Goal: Communication & Community: Answer question/provide support

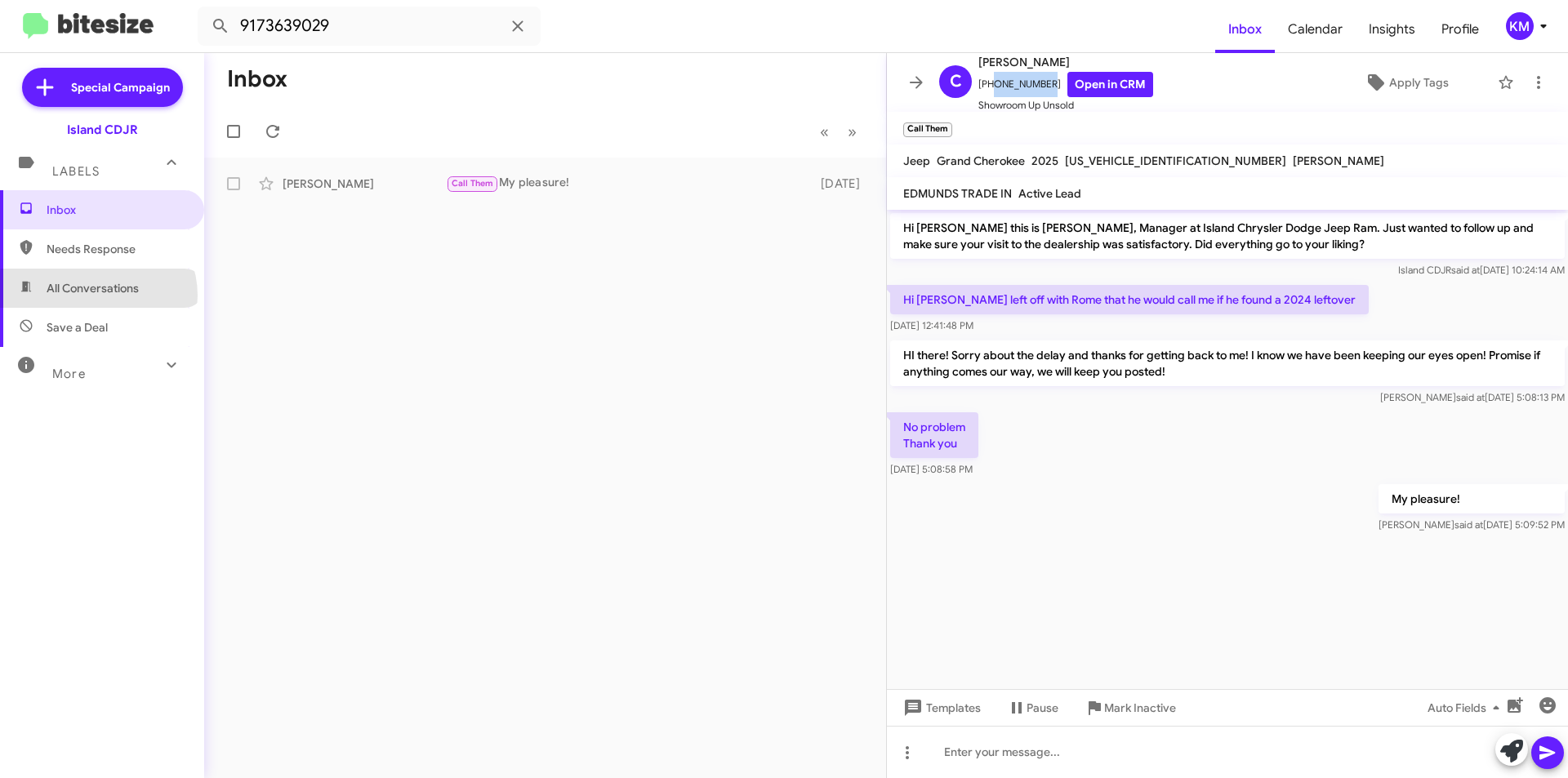
click at [97, 296] on span "All Conversations" at bounding box center [93, 288] width 92 height 16
type input "in:all-conversations"
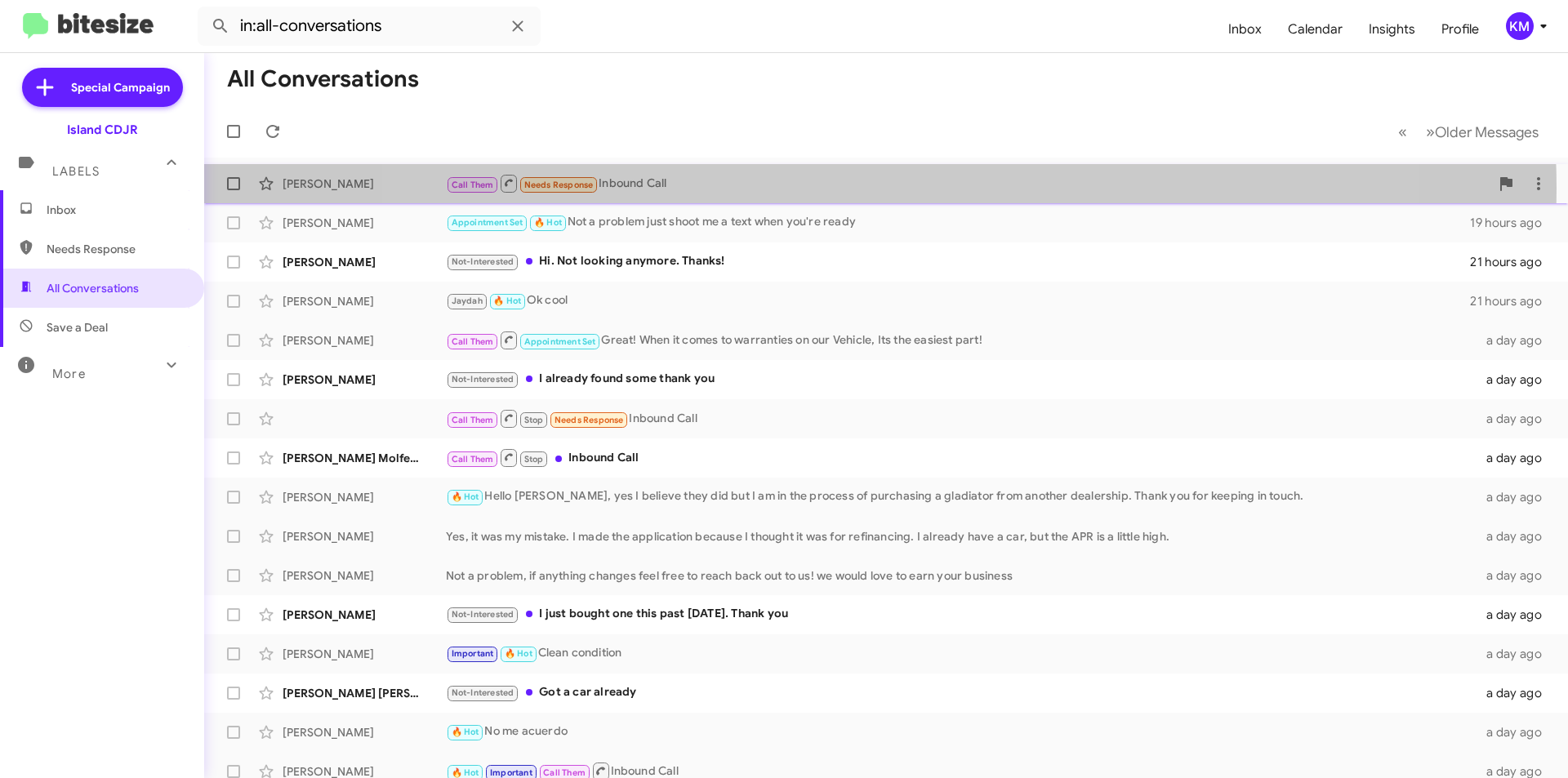
click at [865, 188] on div "Call Them Needs Response Inbound Call" at bounding box center [968, 183] width 1044 height 21
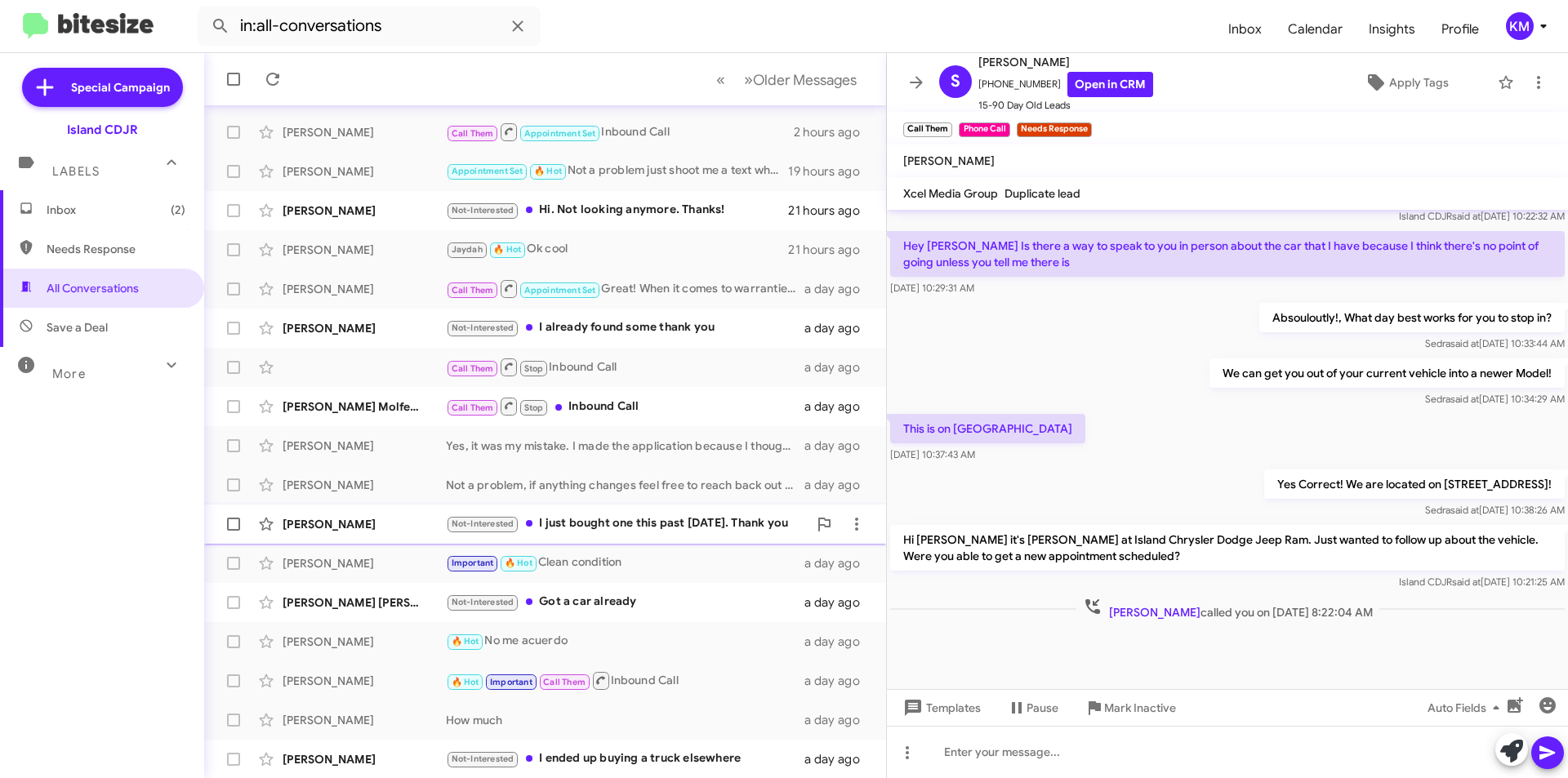
scroll to position [170, 0]
drag, startPoint x: 413, startPoint y: 639, endPoint x: 597, endPoint y: 643, distance: 184.0
click at [413, 639] on div "[PERSON_NAME]" at bounding box center [364, 641] width 163 height 16
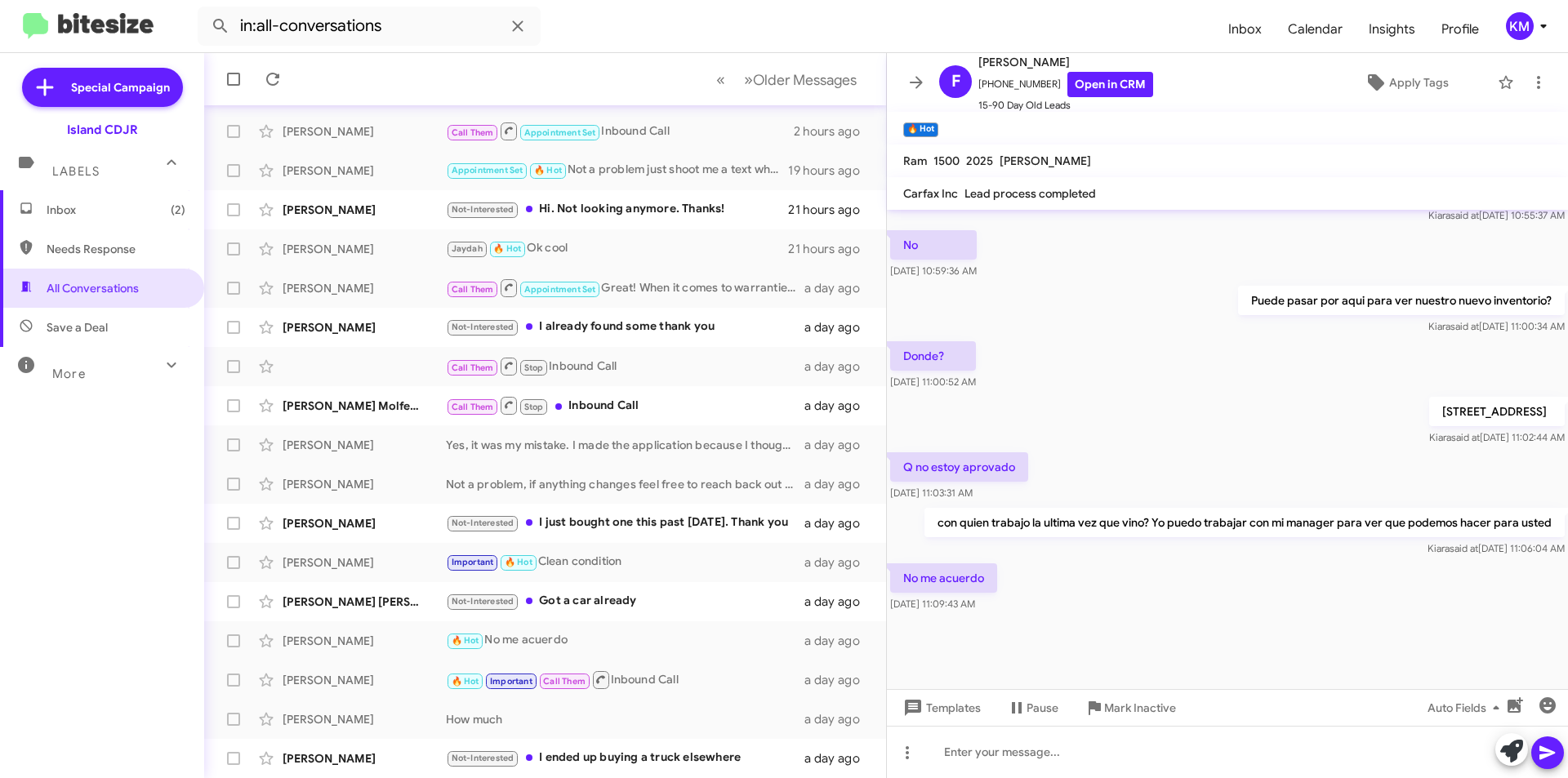
scroll to position [790, 0]
click at [1108, 750] on div at bounding box center [1228, 752] width 682 height 52
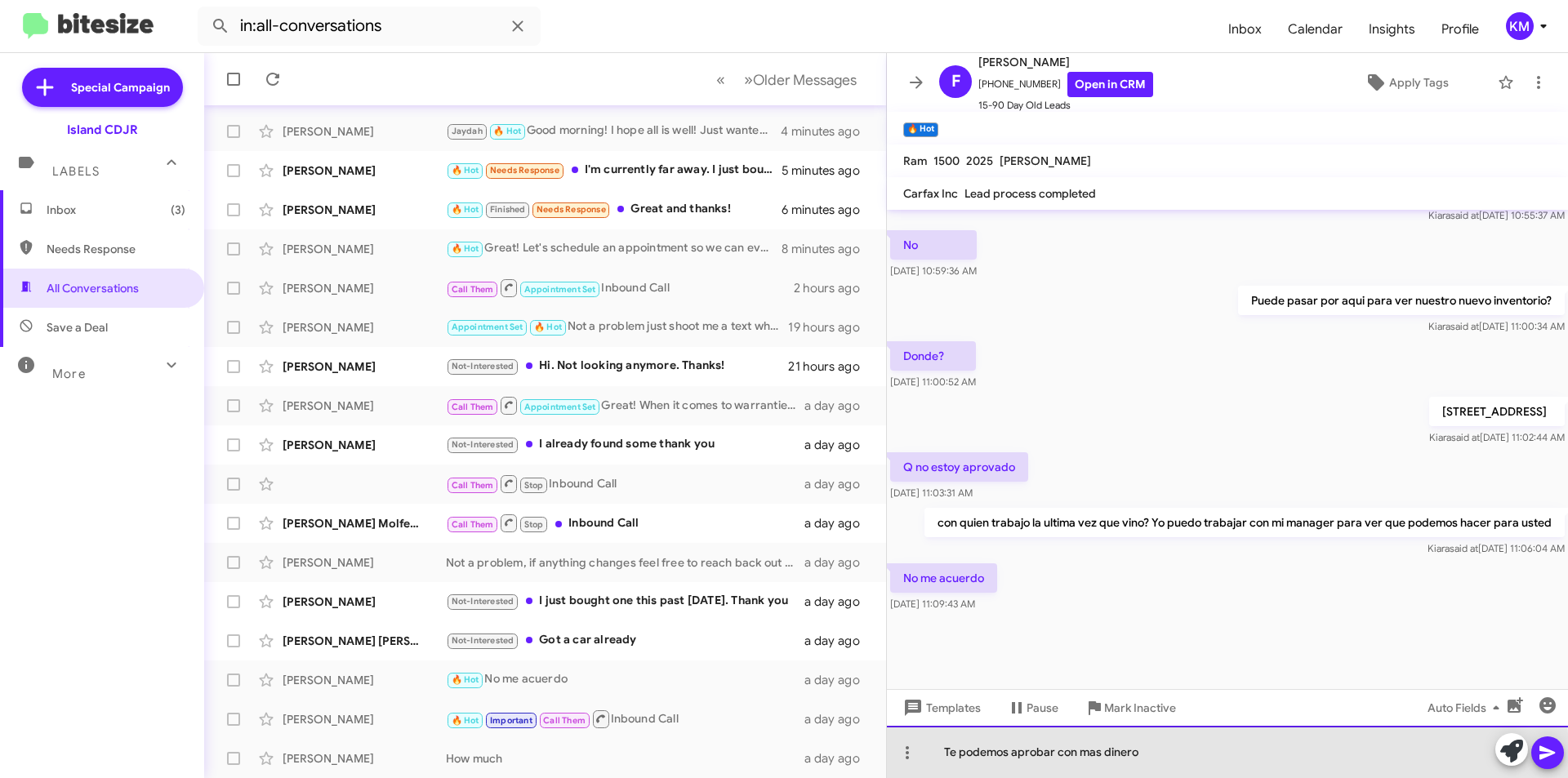
drag, startPoint x: 1157, startPoint y: 755, endPoint x: 1053, endPoint y: 752, distance: 104.0
click at [1053, 752] on div "Te podemos aprobar con mas dinero" at bounding box center [1228, 752] width 682 height 52
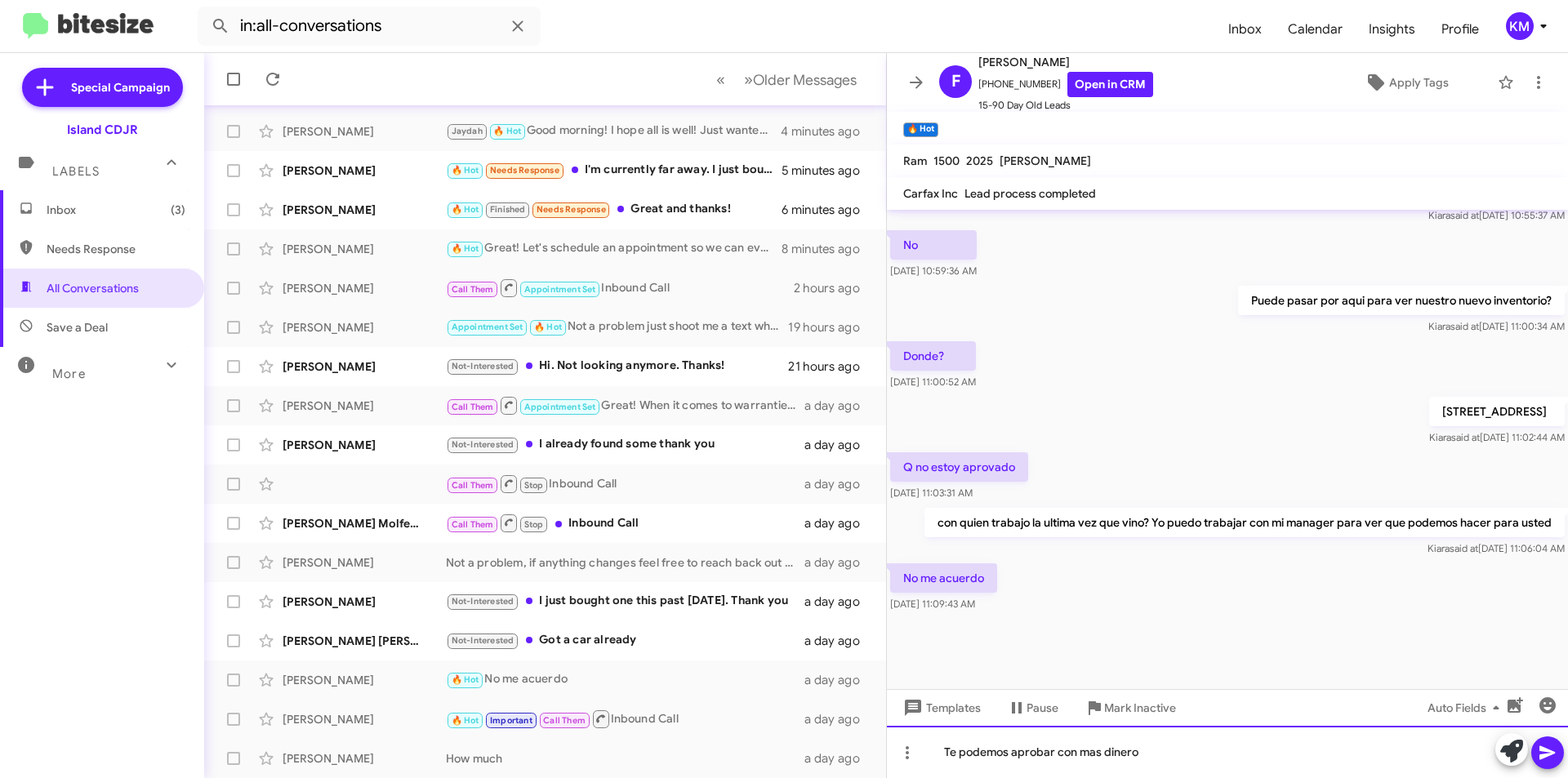
click at [1202, 751] on div "Te podemos aprobar con mas dinero" at bounding box center [1228, 752] width 682 height 52
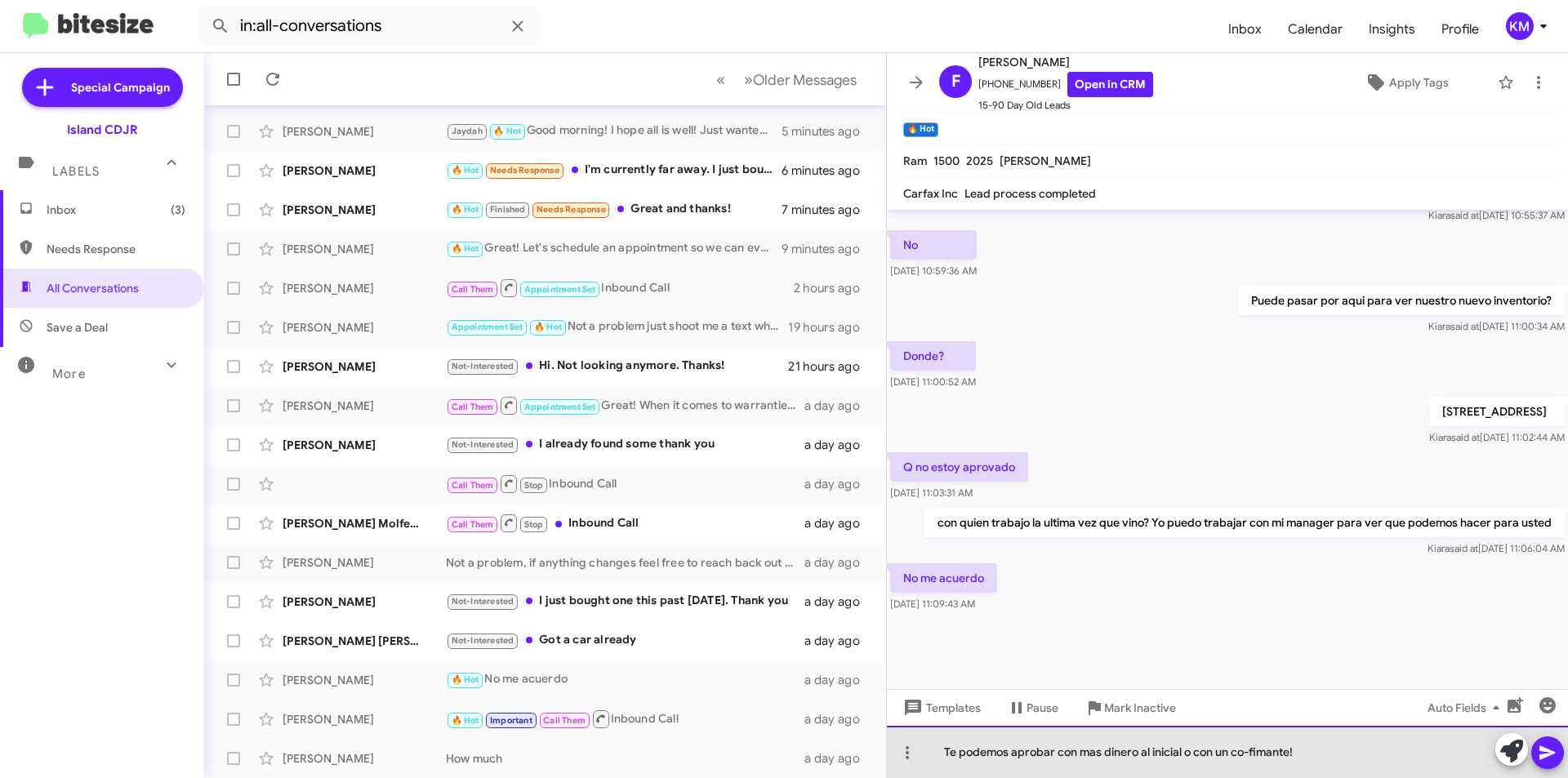
click at [946, 755] on div "Te podemos aprobar con mas dinero al inicial o con un co-fimante!" at bounding box center [1228, 752] width 682 height 52
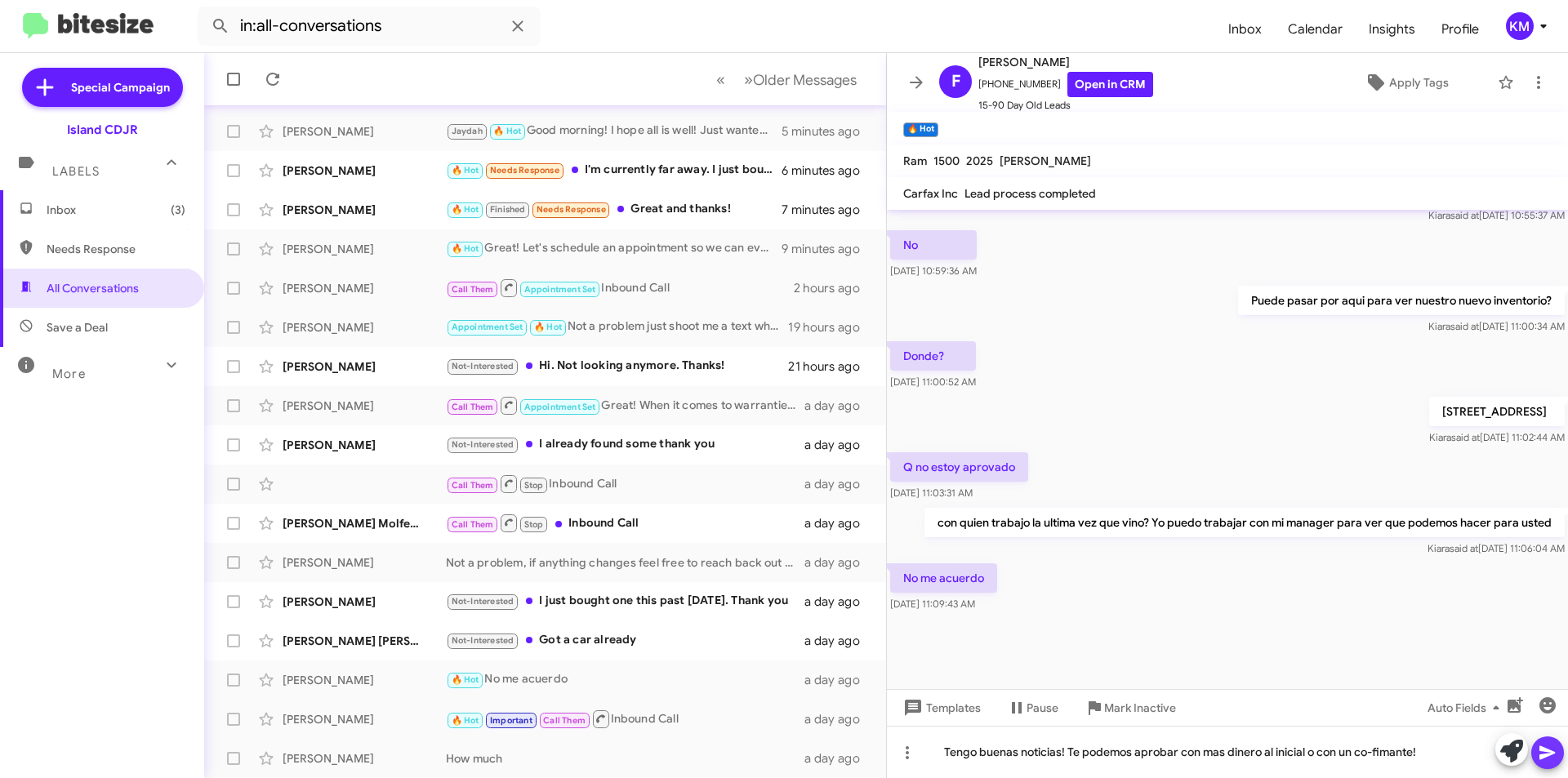
click at [1545, 753] on icon at bounding box center [1548, 753] width 20 height 20
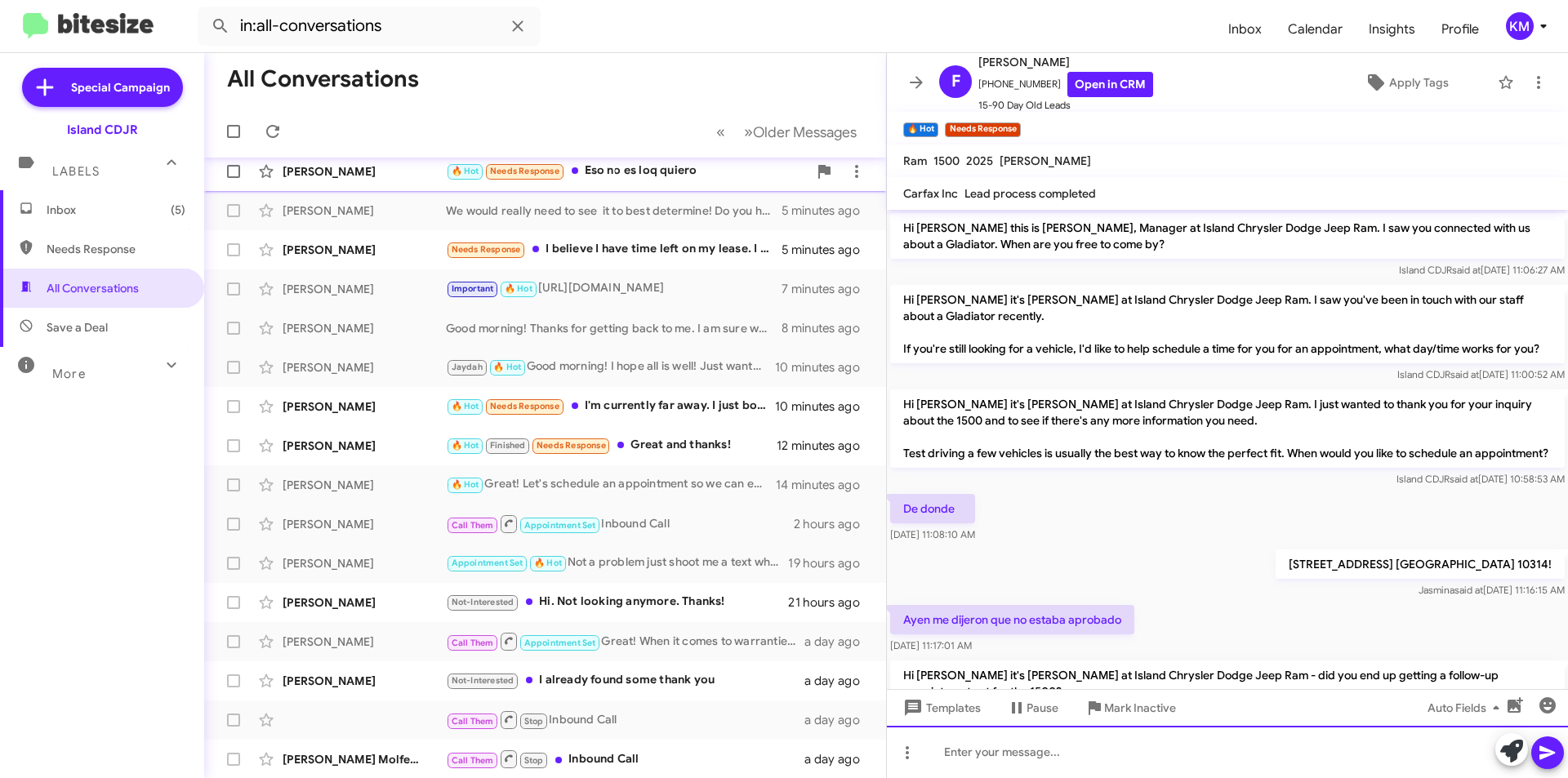
scroll to position [0, 0]
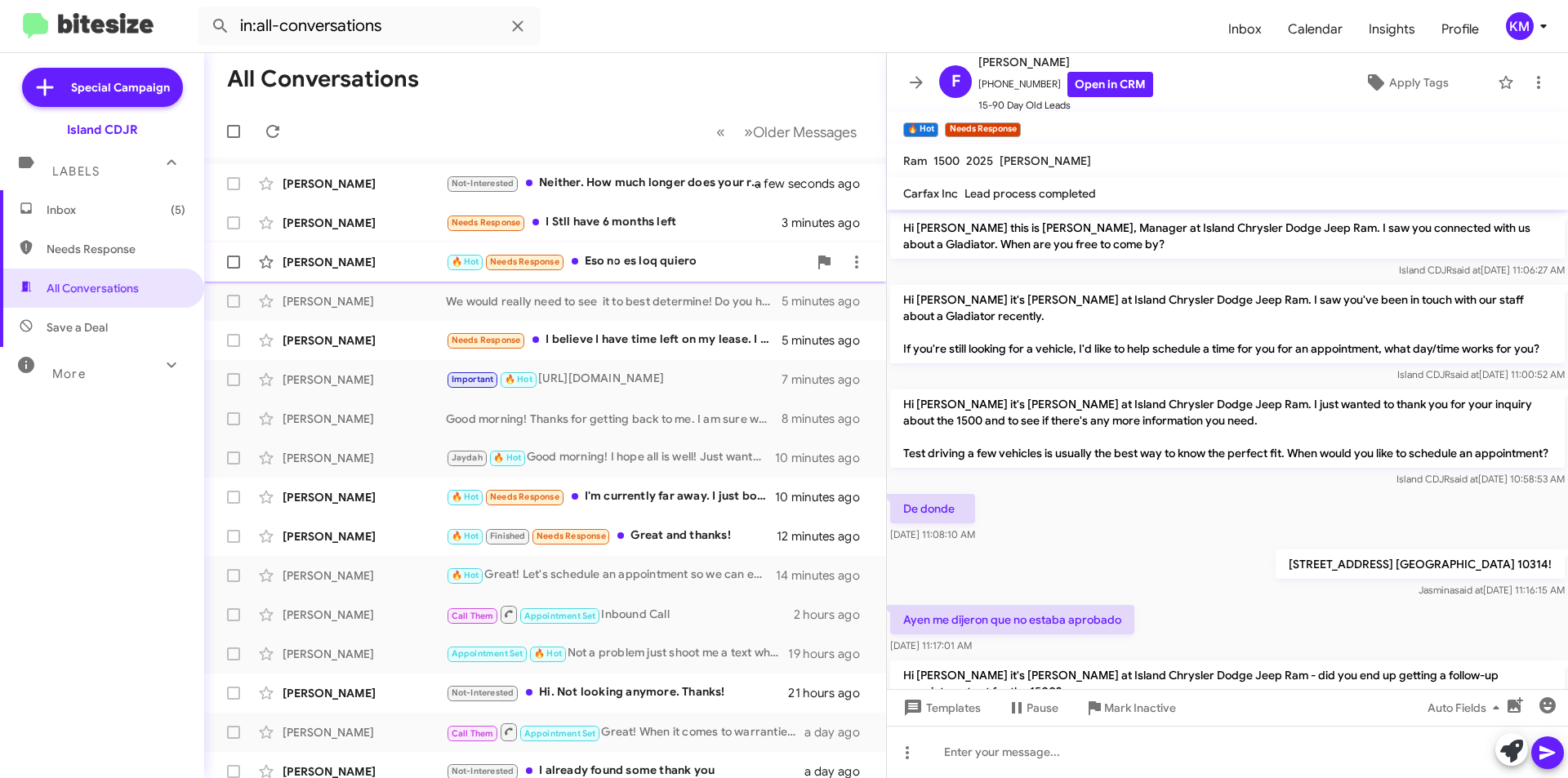
click at [673, 273] on div "[PERSON_NAME] 🔥 Hot Needs Response Eso no es loq quiero 3 minutes ago" at bounding box center [545, 262] width 656 height 32
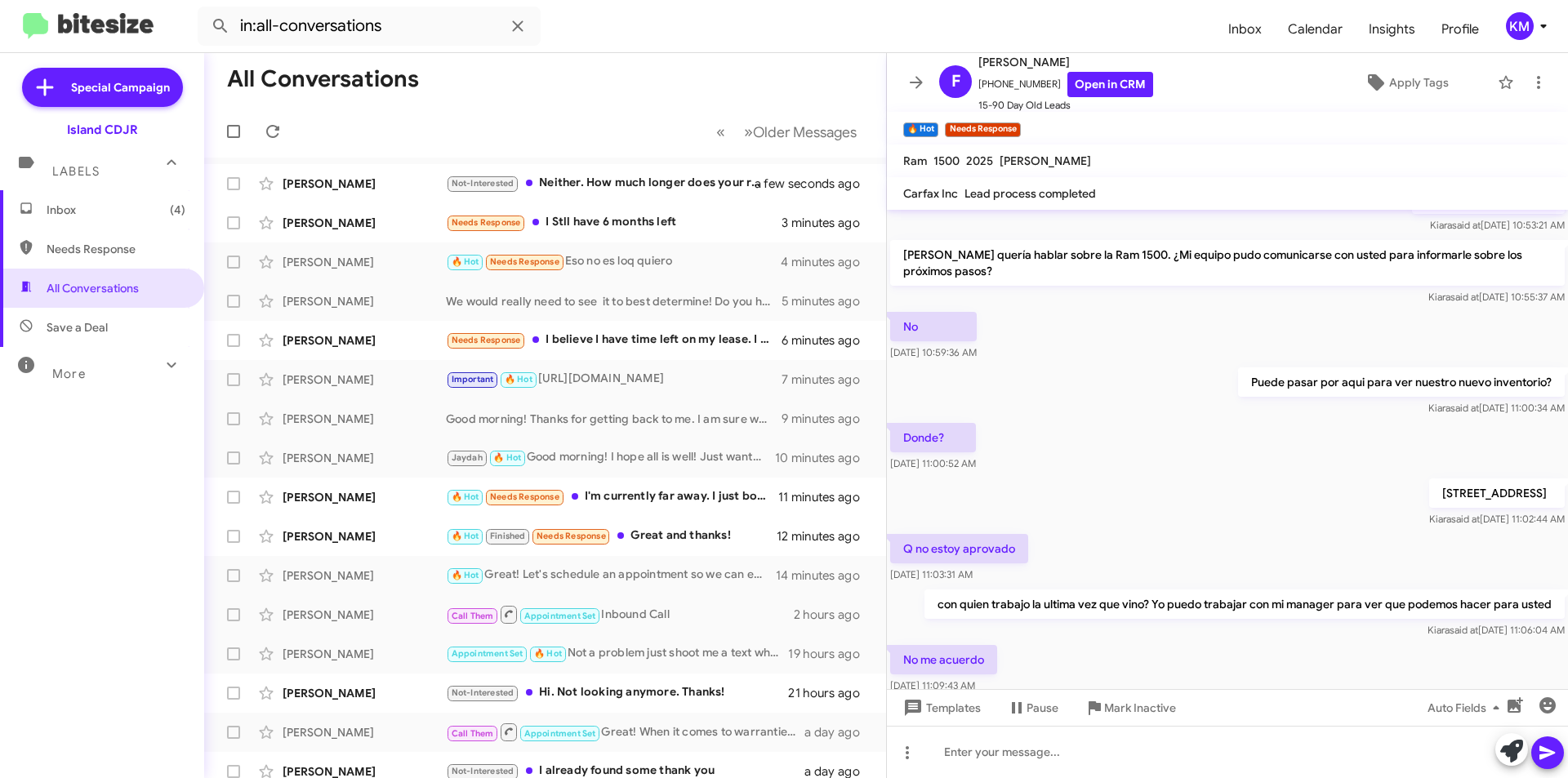
scroll to position [909, 0]
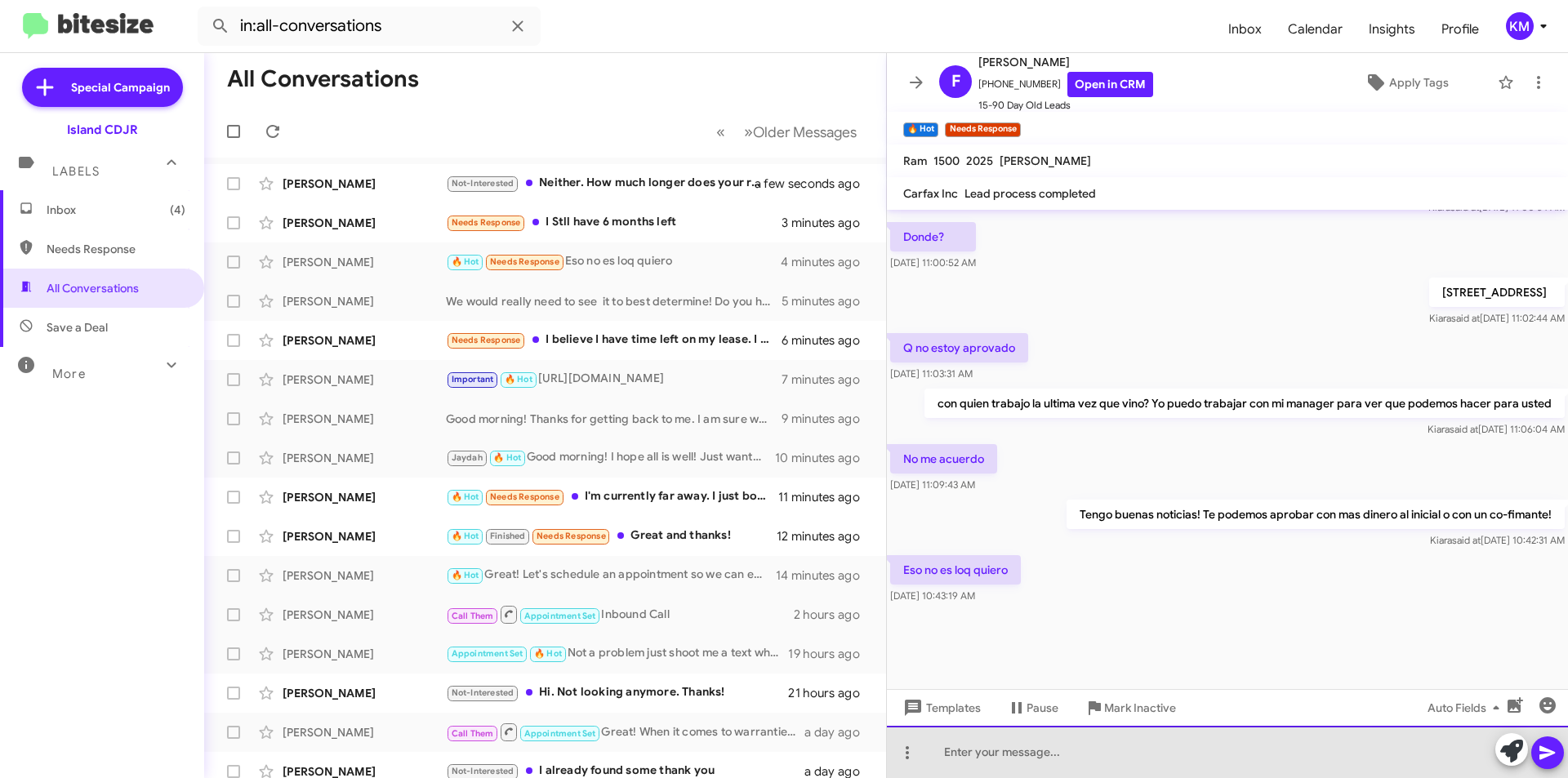
click at [1055, 755] on div at bounding box center [1228, 752] width 682 height 52
click at [1084, 750] on div at bounding box center [1228, 752] width 682 height 52
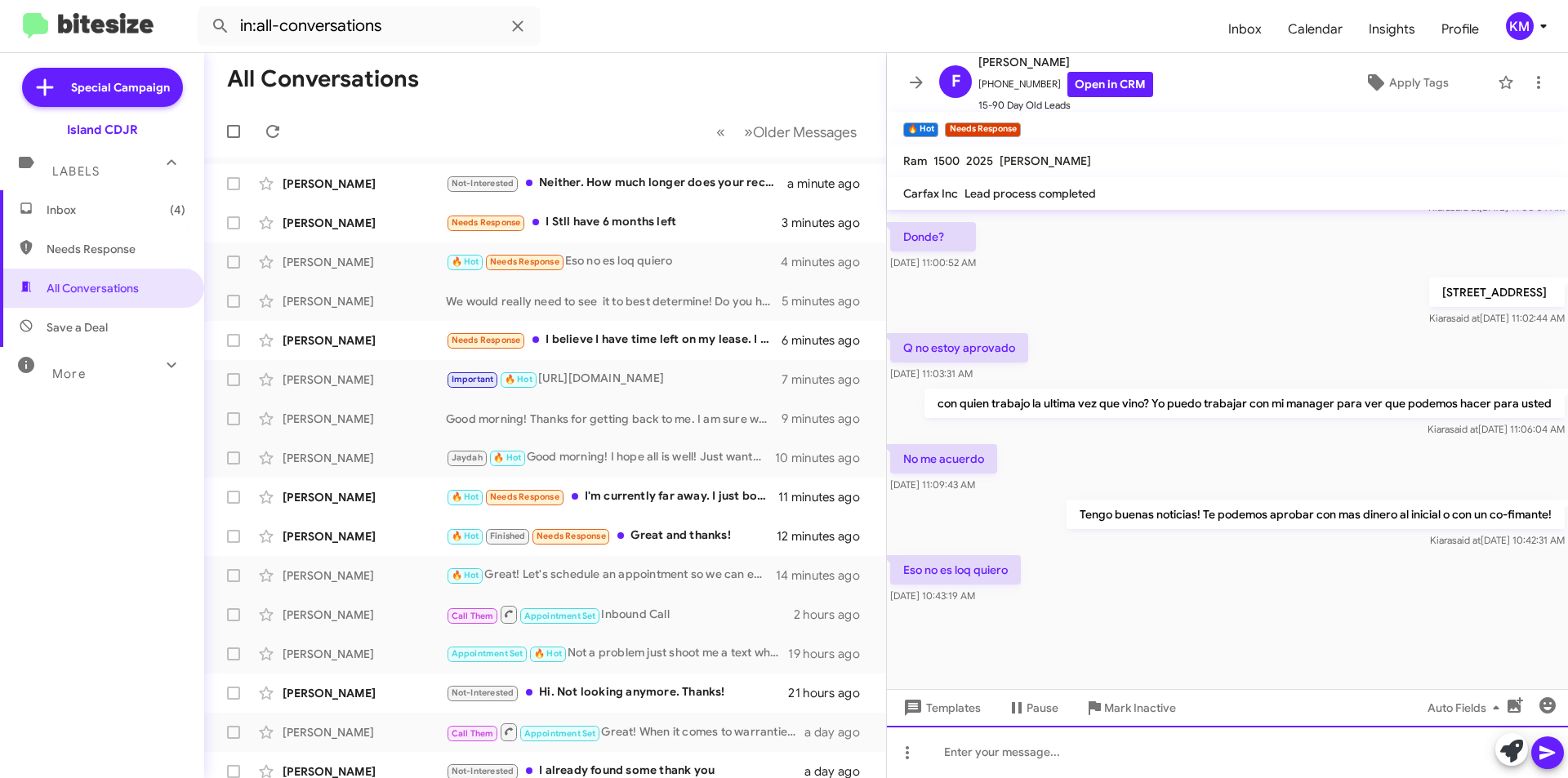
click at [1077, 755] on div at bounding box center [1228, 752] width 682 height 52
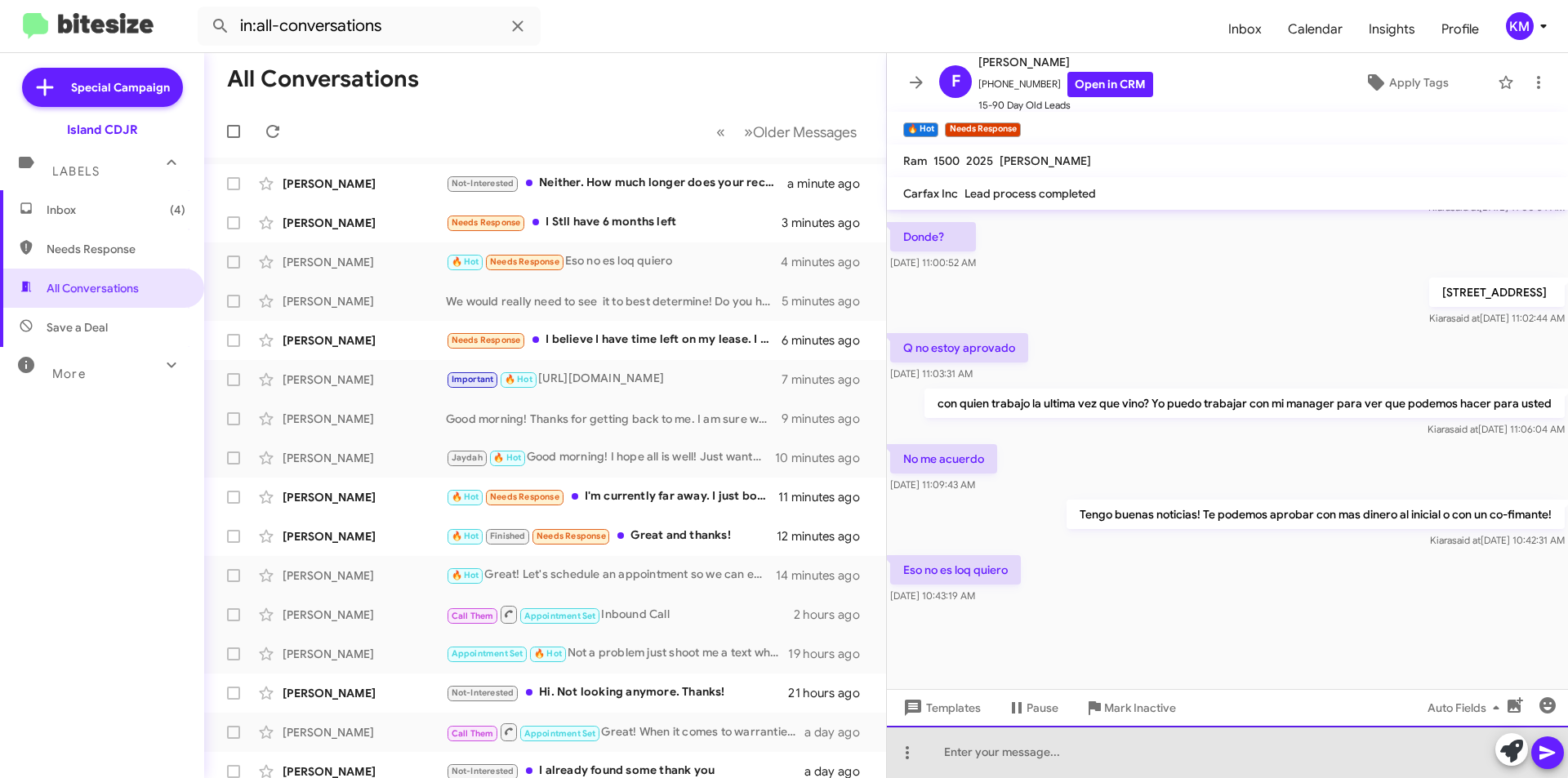
click at [1146, 750] on div at bounding box center [1228, 752] width 682 height 52
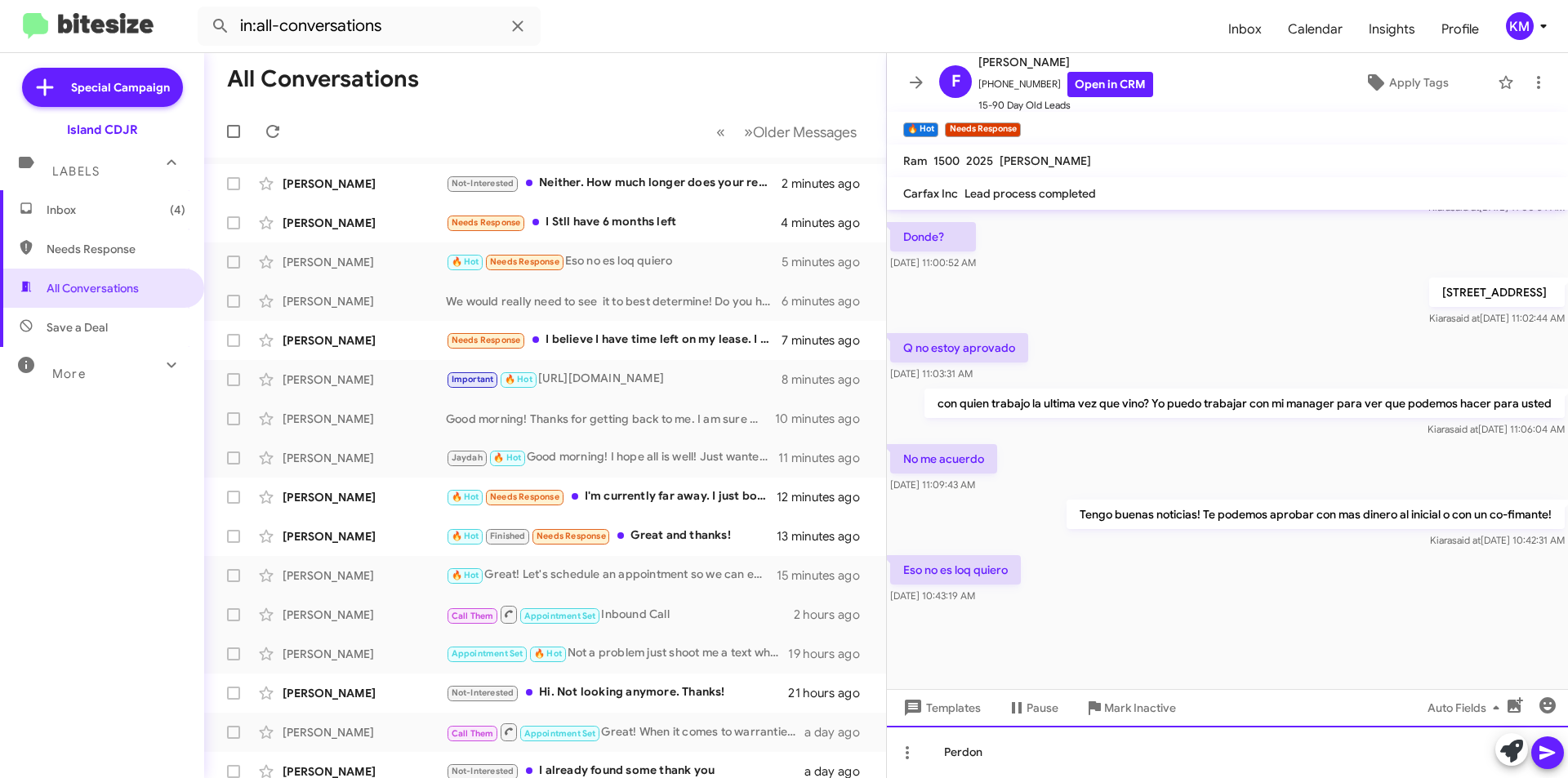
click at [1095, 750] on div "Perdon" at bounding box center [1228, 752] width 682 height 52
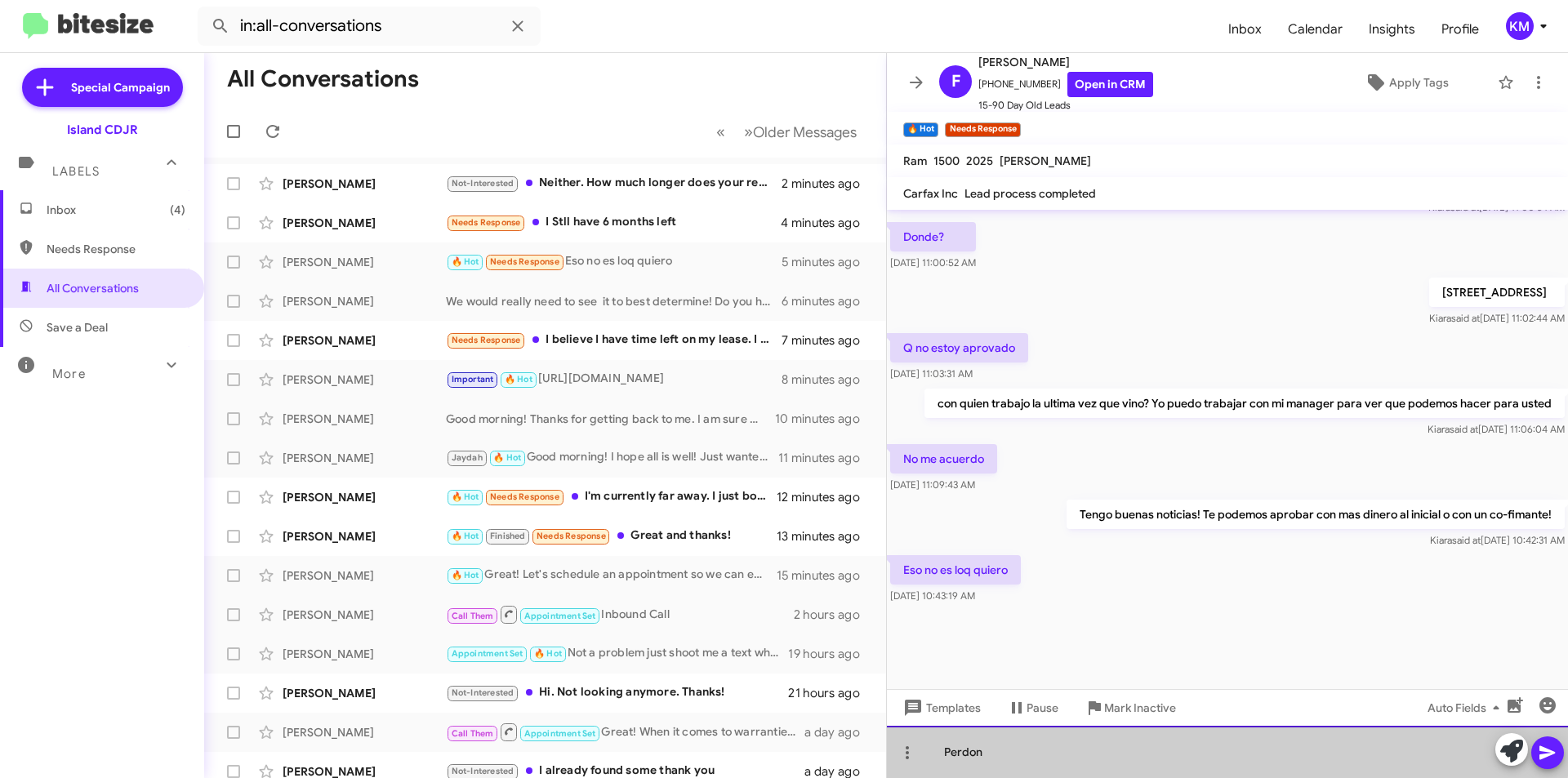
click at [1095, 750] on div "Perdon" at bounding box center [1228, 752] width 682 height 52
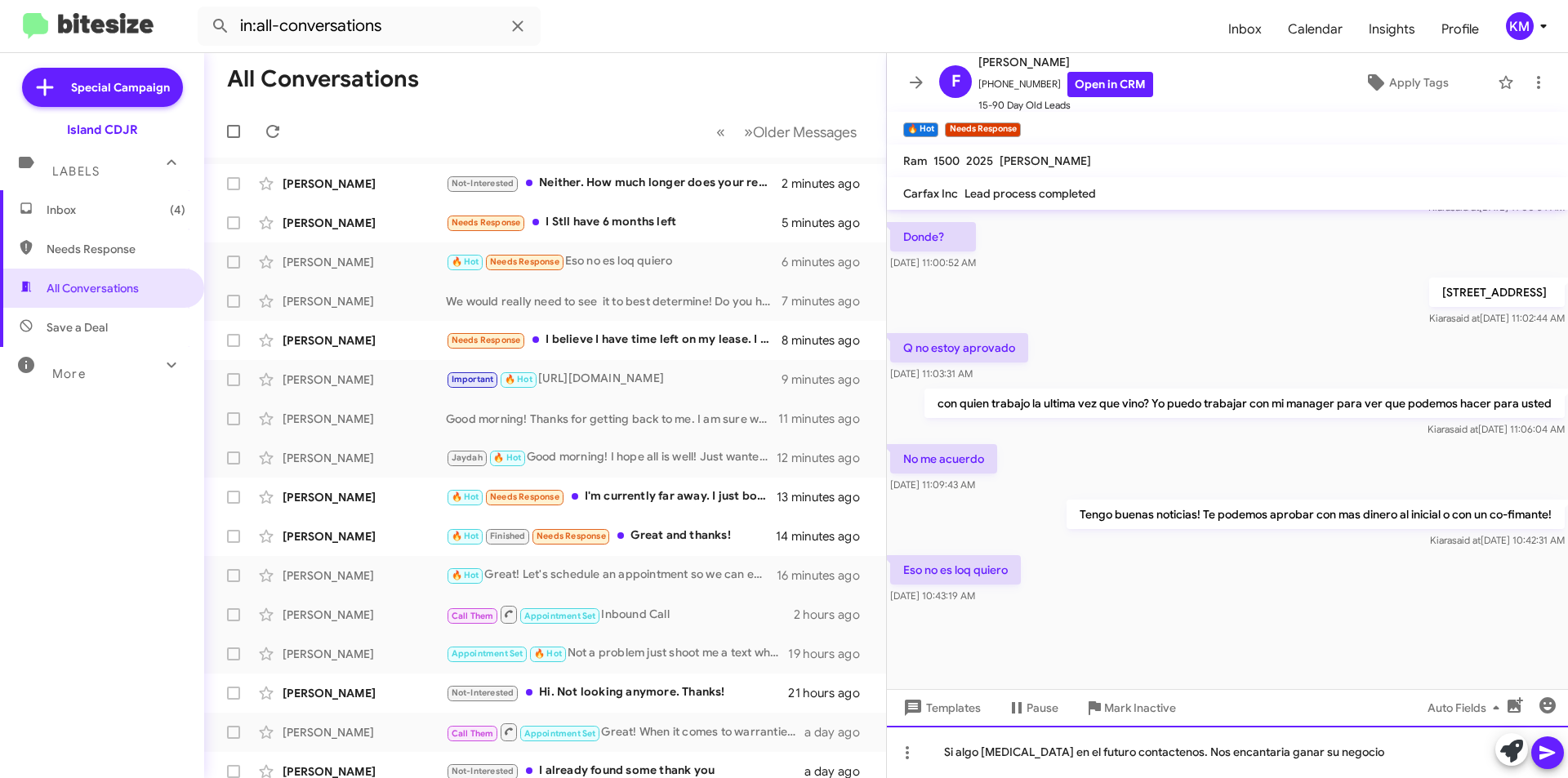
click at [947, 746] on div "Si algo [MEDICAL_DATA] en el futuro contactenos. Nos encantaria ganar su negocio" at bounding box center [1228, 752] width 682 height 52
click at [1010, 755] on div "Entendido, Si algo [MEDICAL_DATA] en el futuro contactenos. Nos encantaria gana…" at bounding box center [1228, 752] width 682 height 52
click at [1408, 754] on div "Entendido, si algo [MEDICAL_DATA] en el futuro contactenos. Nos encantaria gana…" at bounding box center [1228, 752] width 682 height 52
click at [1545, 752] on icon at bounding box center [1548, 753] width 20 height 20
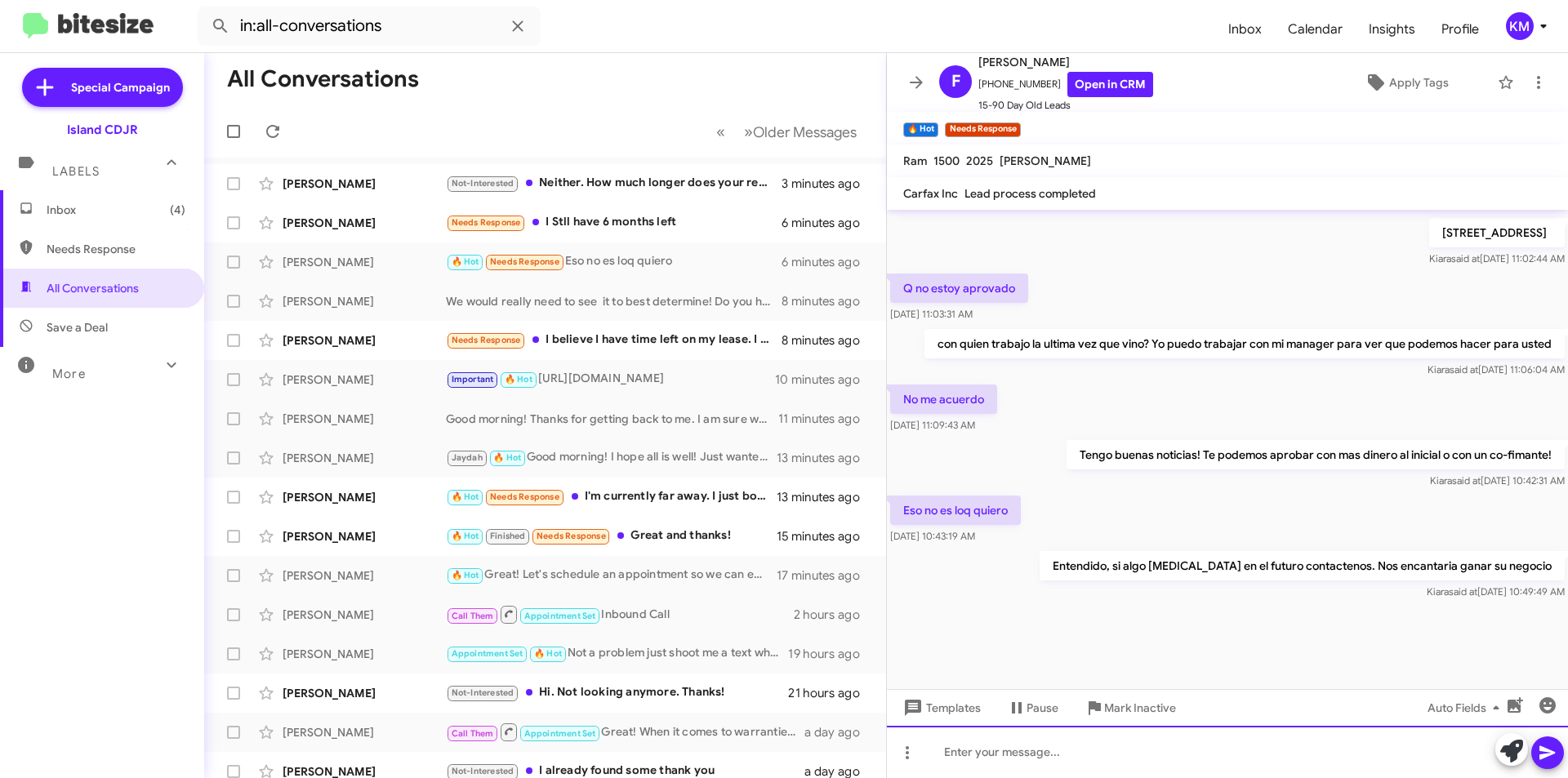
scroll to position [968, 0]
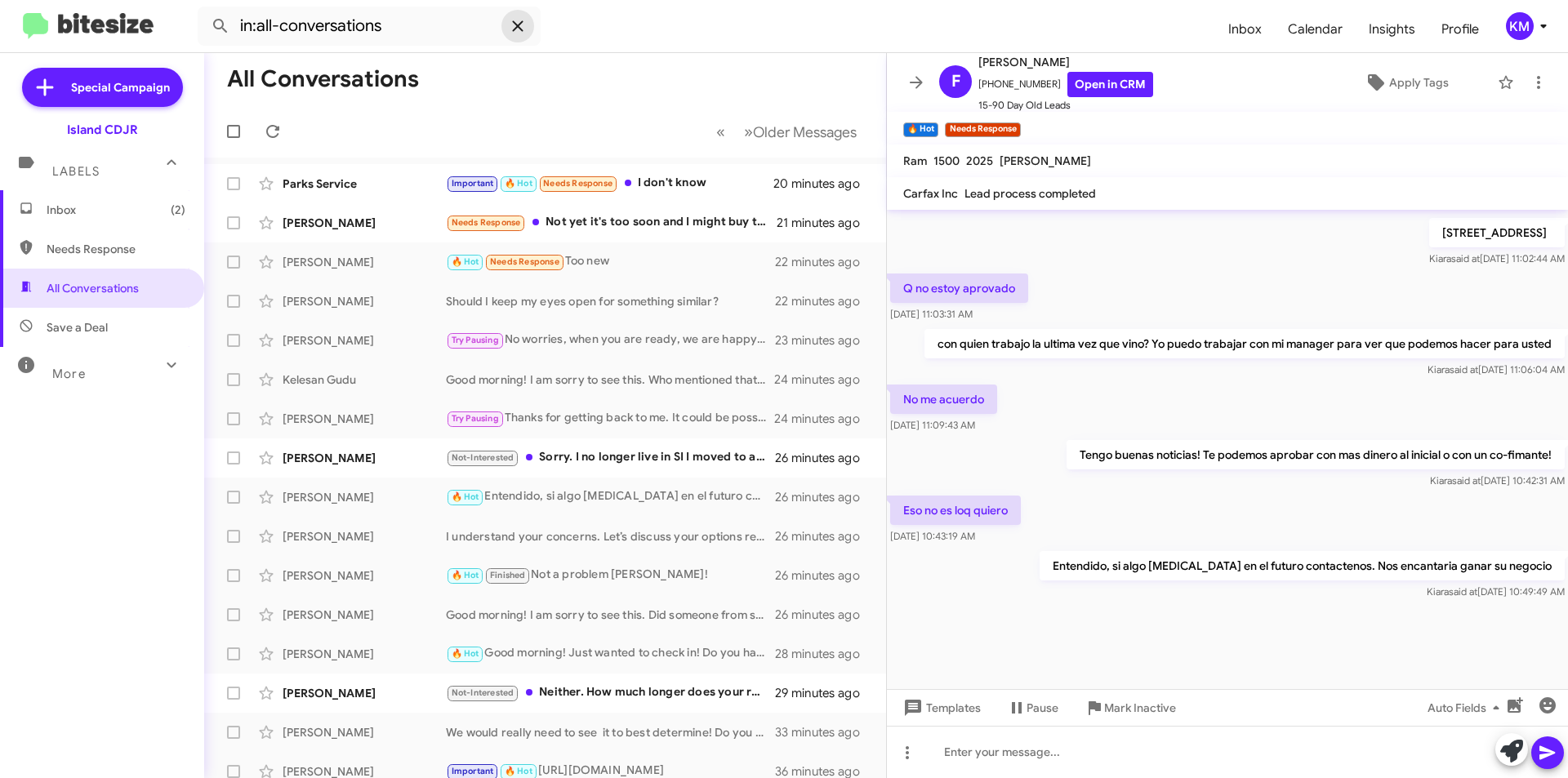
click at [519, 29] on icon at bounding box center [518, 26] width 20 height 20
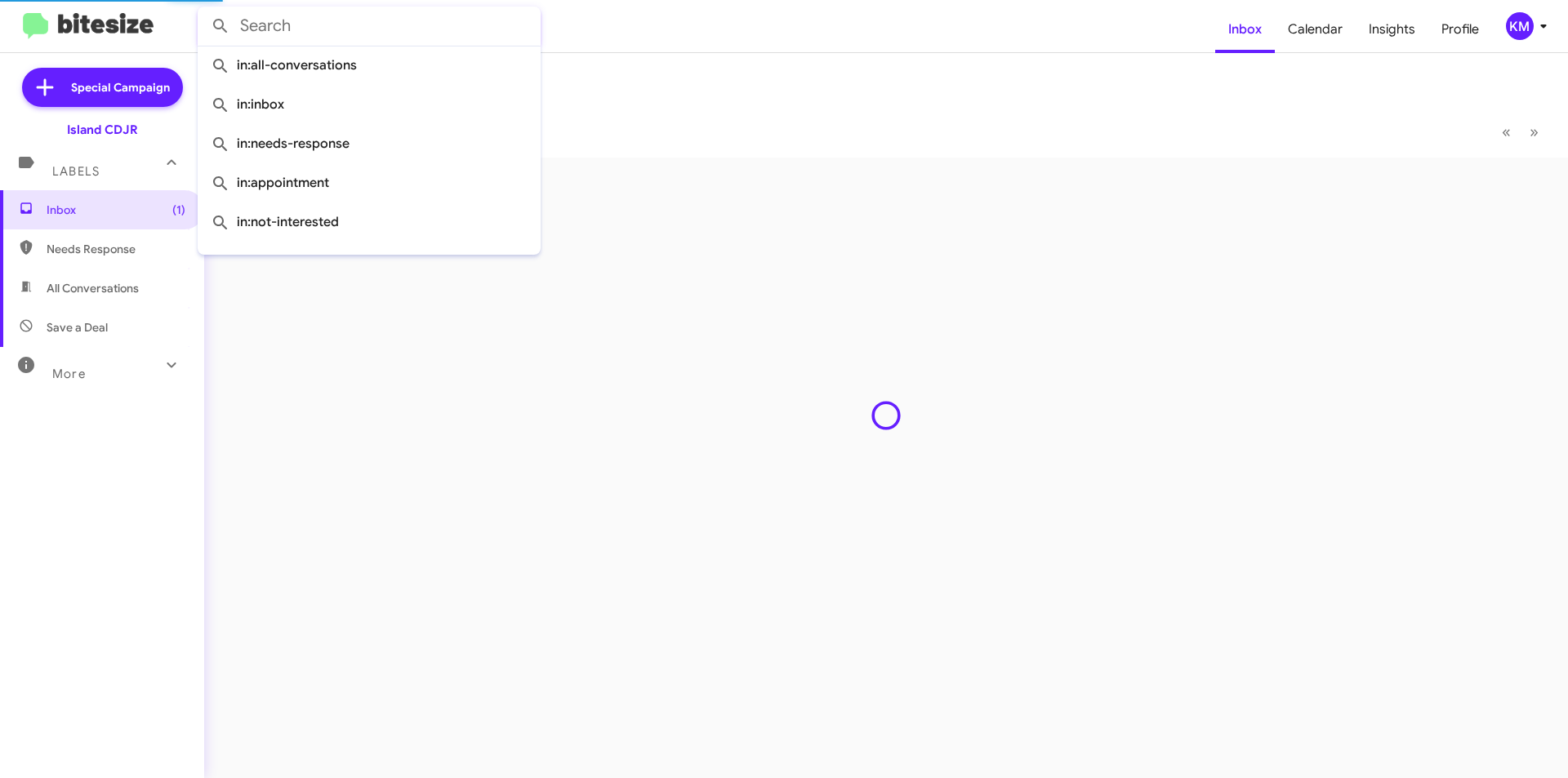
click at [412, 27] on input "text" at bounding box center [369, 25] width 343 height 39
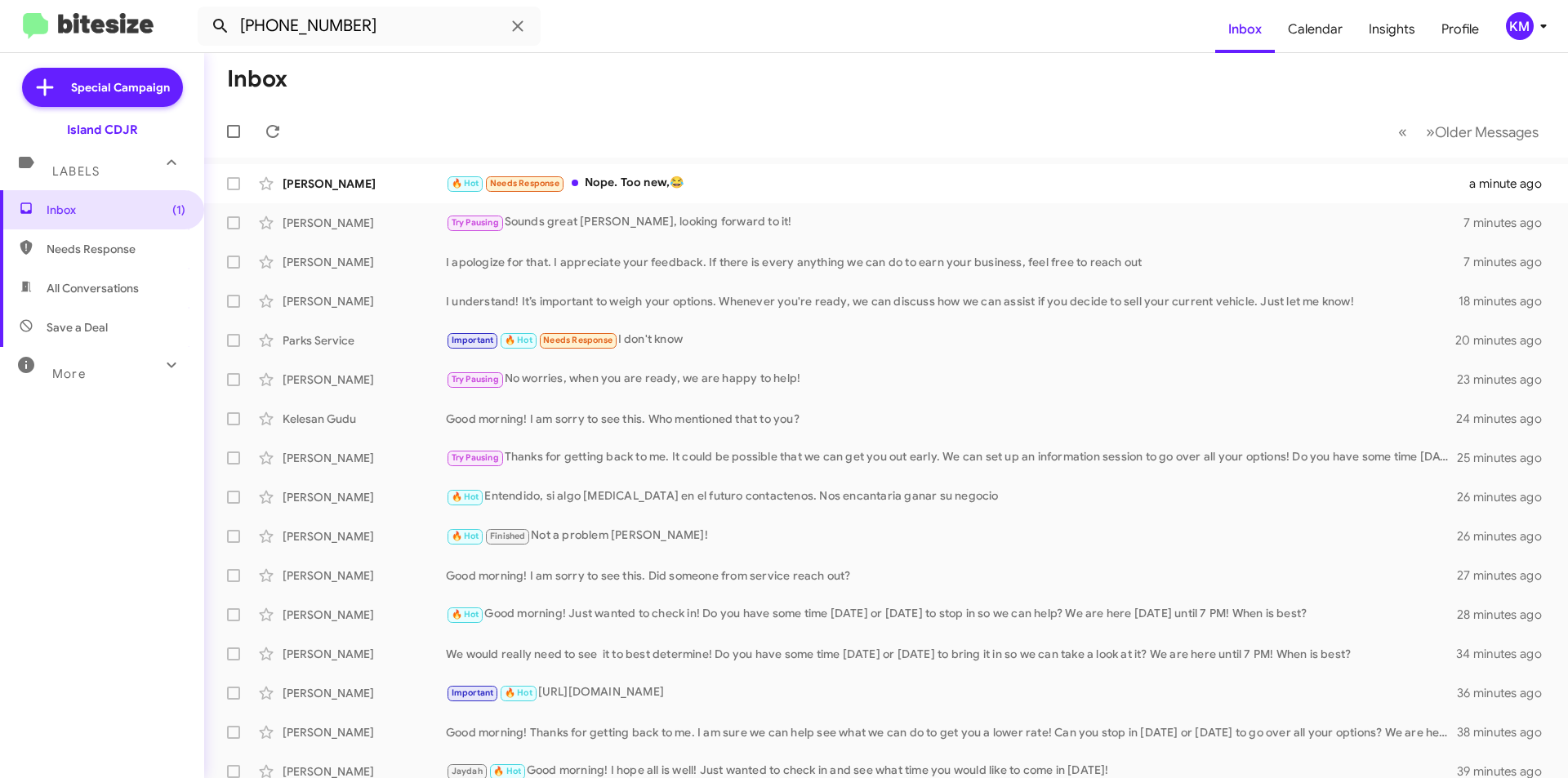
click at [221, 27] on icon at bounding box center [219, 25] width 14 height 14
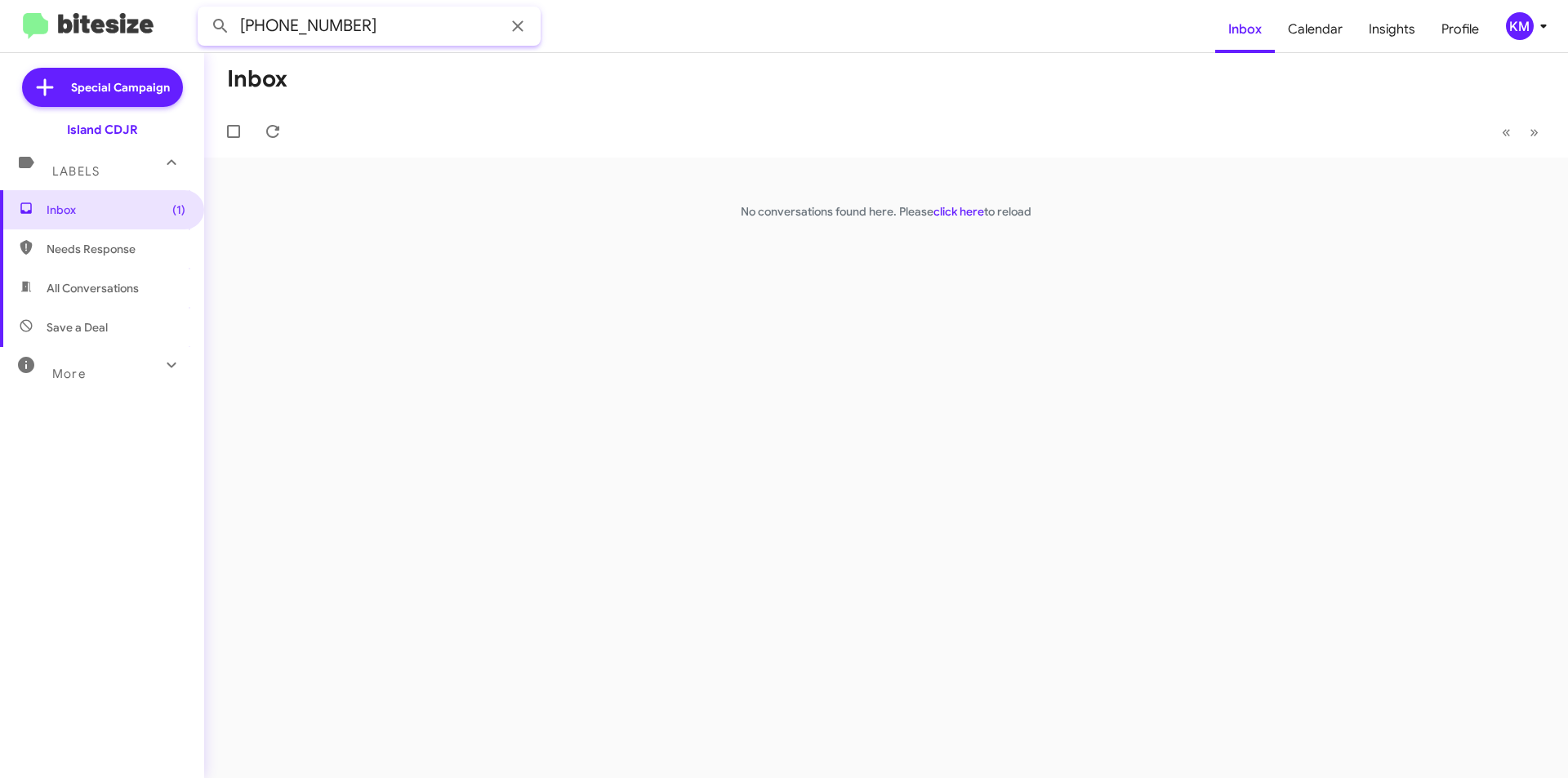
click at [447, 36] on input "[PHONE_NUMBER]" at bounding box center [369, 25] width 343 height 39
click at [283, 24] on input "[PHONE_NUMBER]" at bounding box center [369, 25] width 343 height 39
click at [310, 25] on input "(856397-3970" at bounding box center [369, 25] width 343 height 39
click at [250, 21] on input "(8563973970" at bounding box center [369, 25] width 343 height 39
click at [246, 21] on input "(8563973970" at bounding box center [369, 25] width 343 height 39
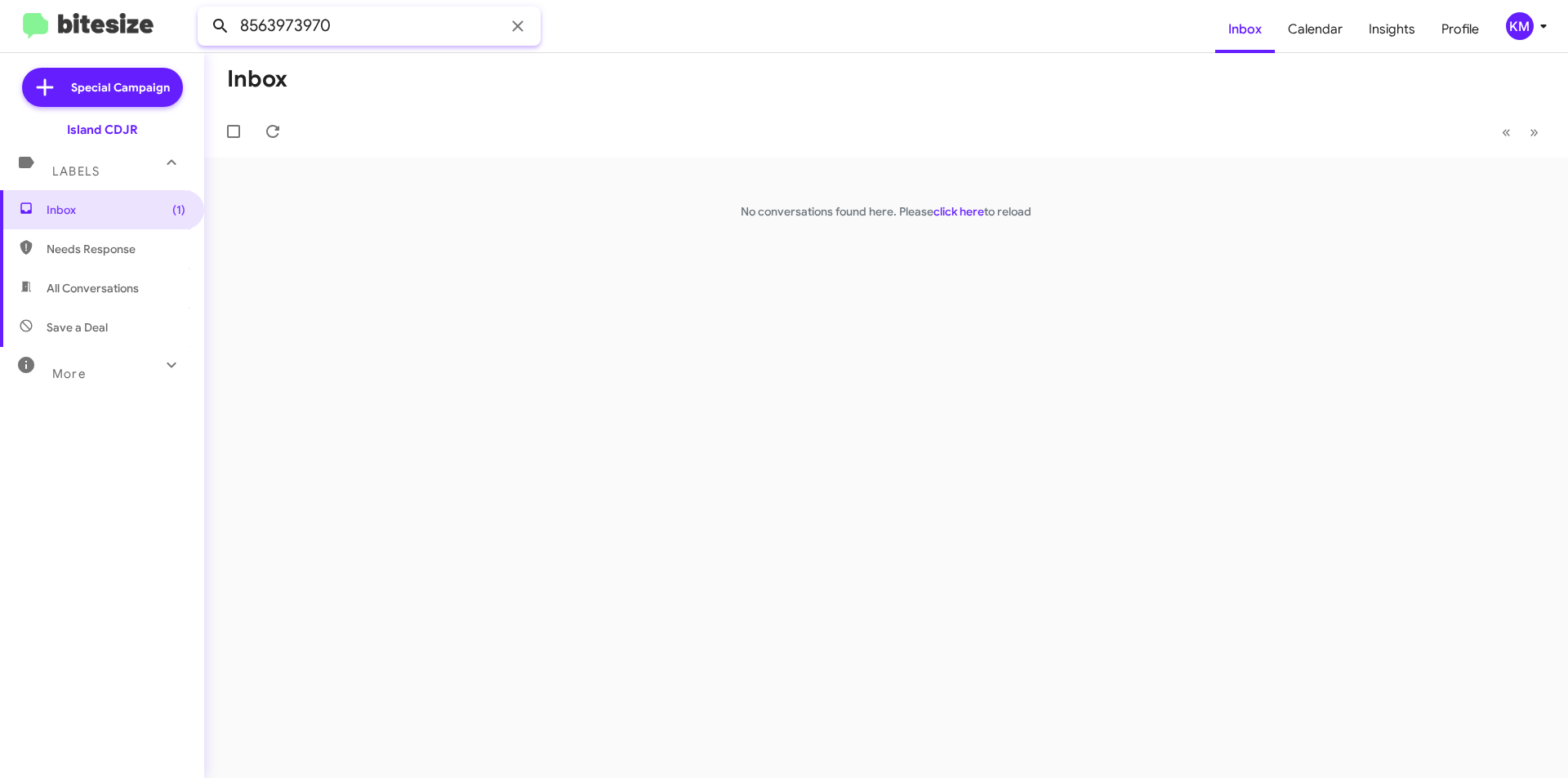
type input "8563973970"
click at [222, 30] on icon at bounding box center [220, 26] width 20 height 20
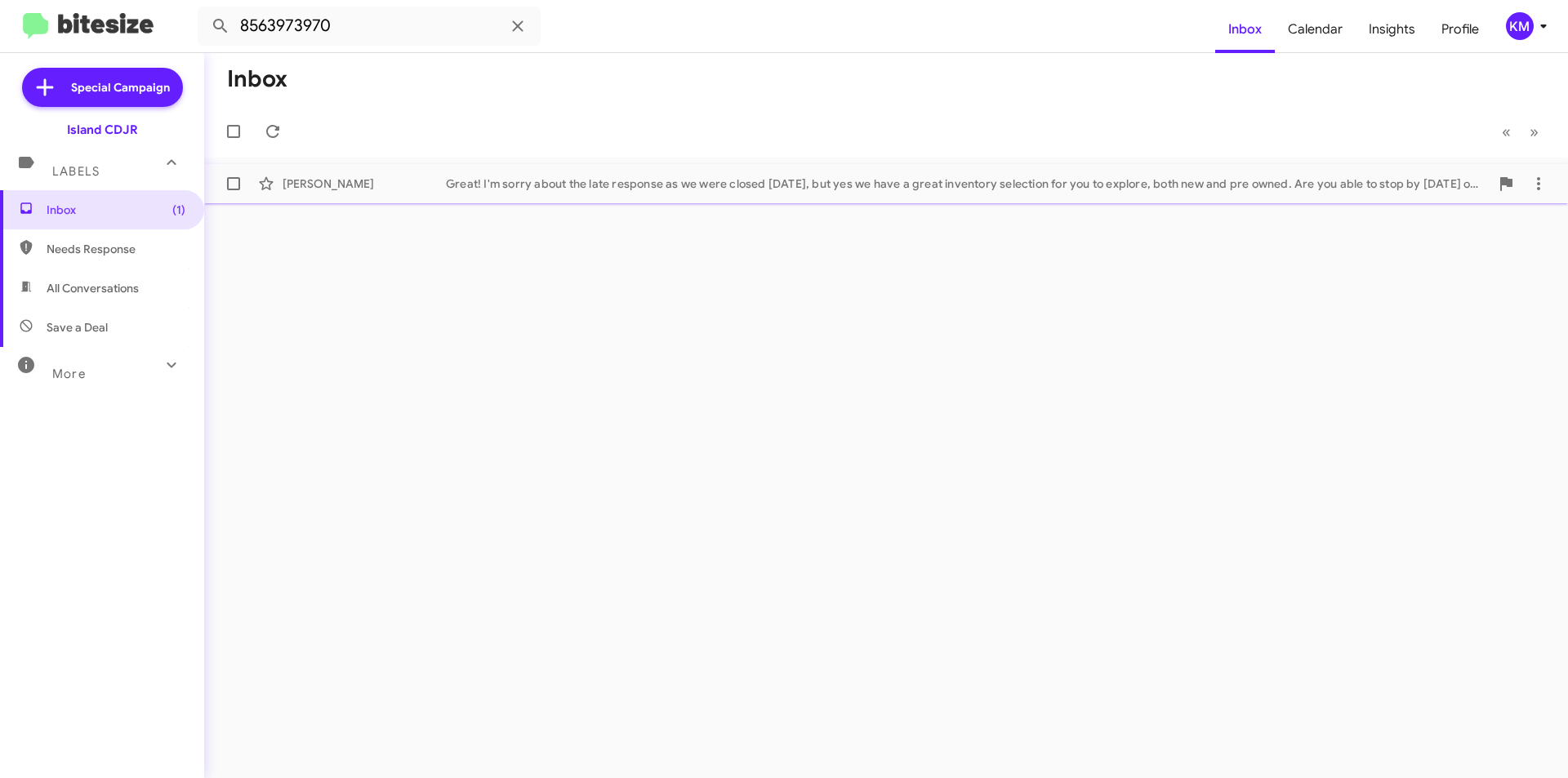
click at [645, 179] on div "Great! I'm sorry about the late response as we were closed [DATE], but yes we h…" at bounding box center [968, 184] width 1044 height 16
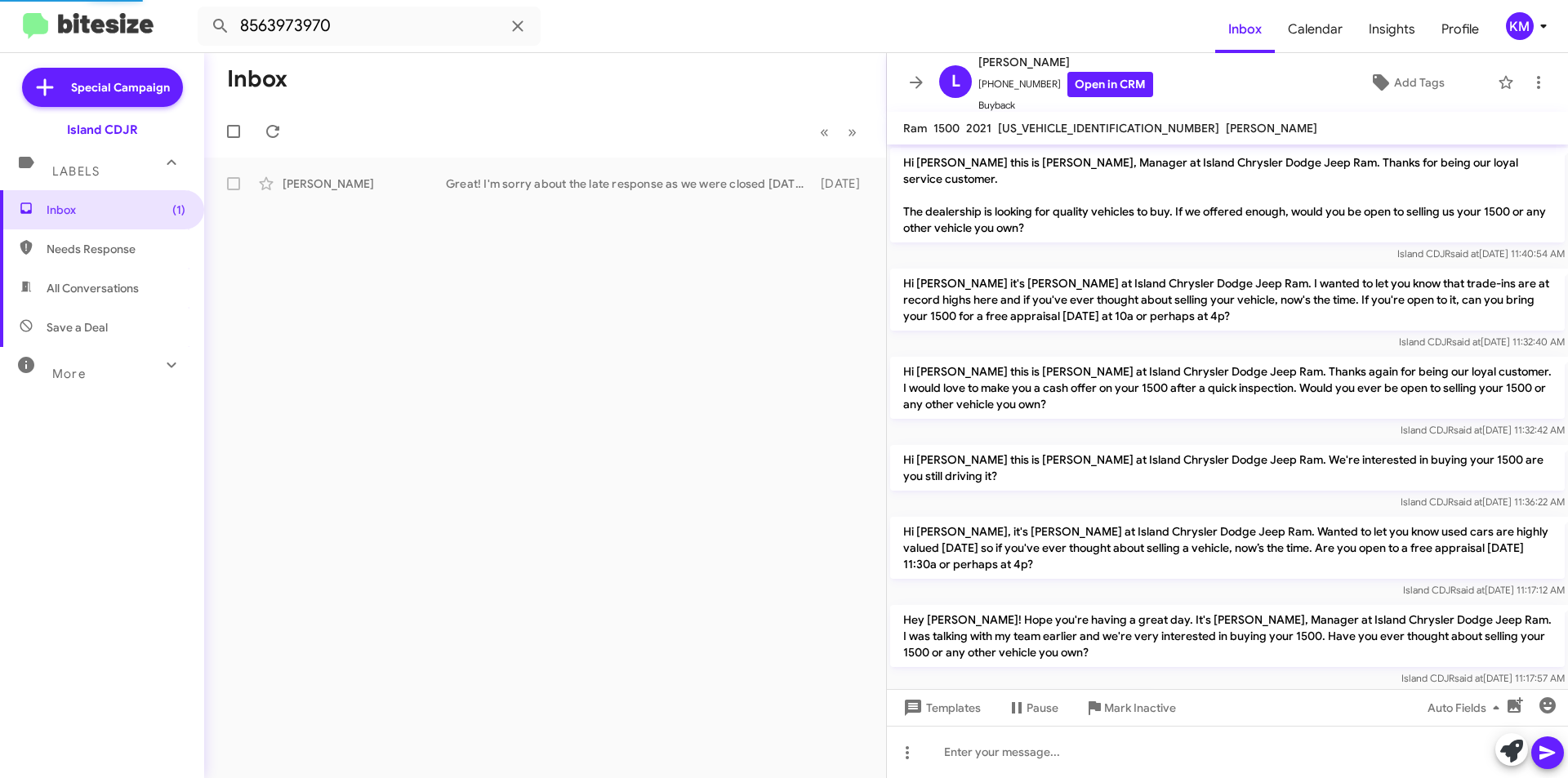
scroll to position [416, 0]
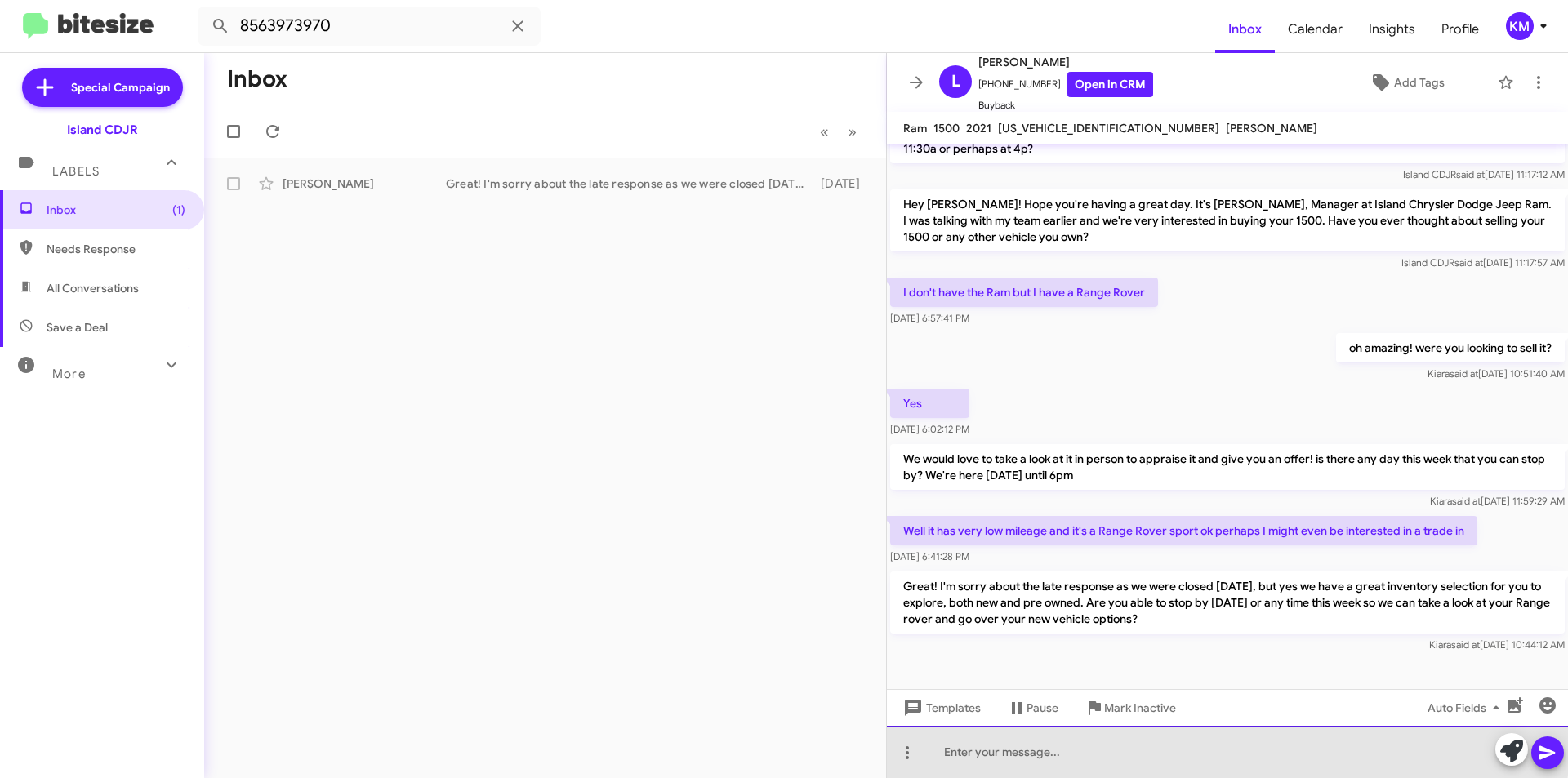
click at [1044, 746] on div at bounding box center [1228, 752] width 682 height 52
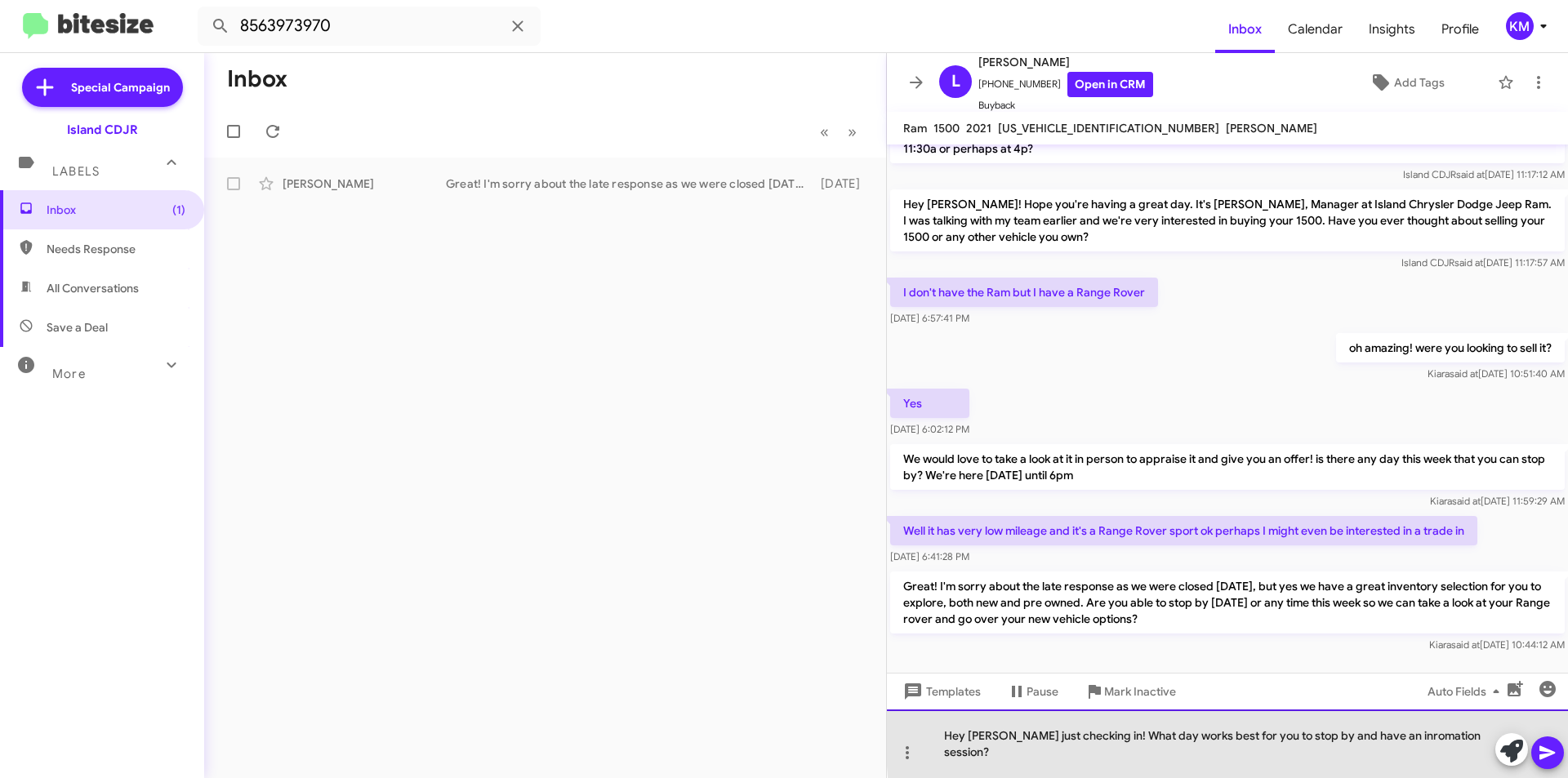
click at [1379, 755] on div "Hey [PERSON_NAME] just checking in! What day works best for you to stop by and …" at bounding box center [1228, 744] width 682 height 69
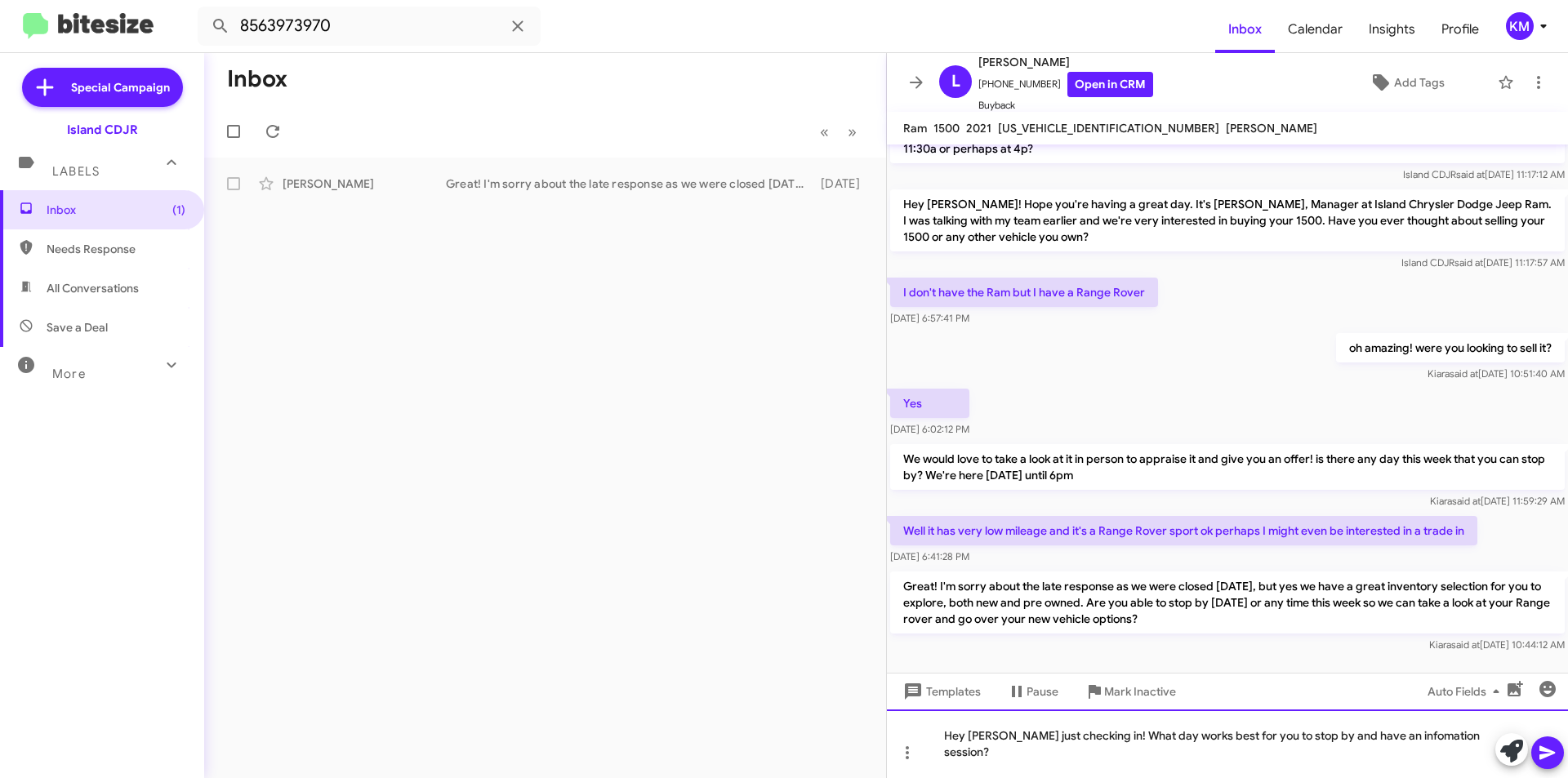
click at [1387, 756] on div "Hey [PERSON_NAME] just checking in! What day works best for you to stop by and …" at bounding box center [1228, 744] width 682 height 69
click at [1481, 754] on div "Hey [PERSON_NAME] just checking in! What day works best for you to stop by and …" at bounding box center [1228, 744] width 682 height 69
click at [1541, 755] on icon at bounding box center [1547, 753] width 15 height 14
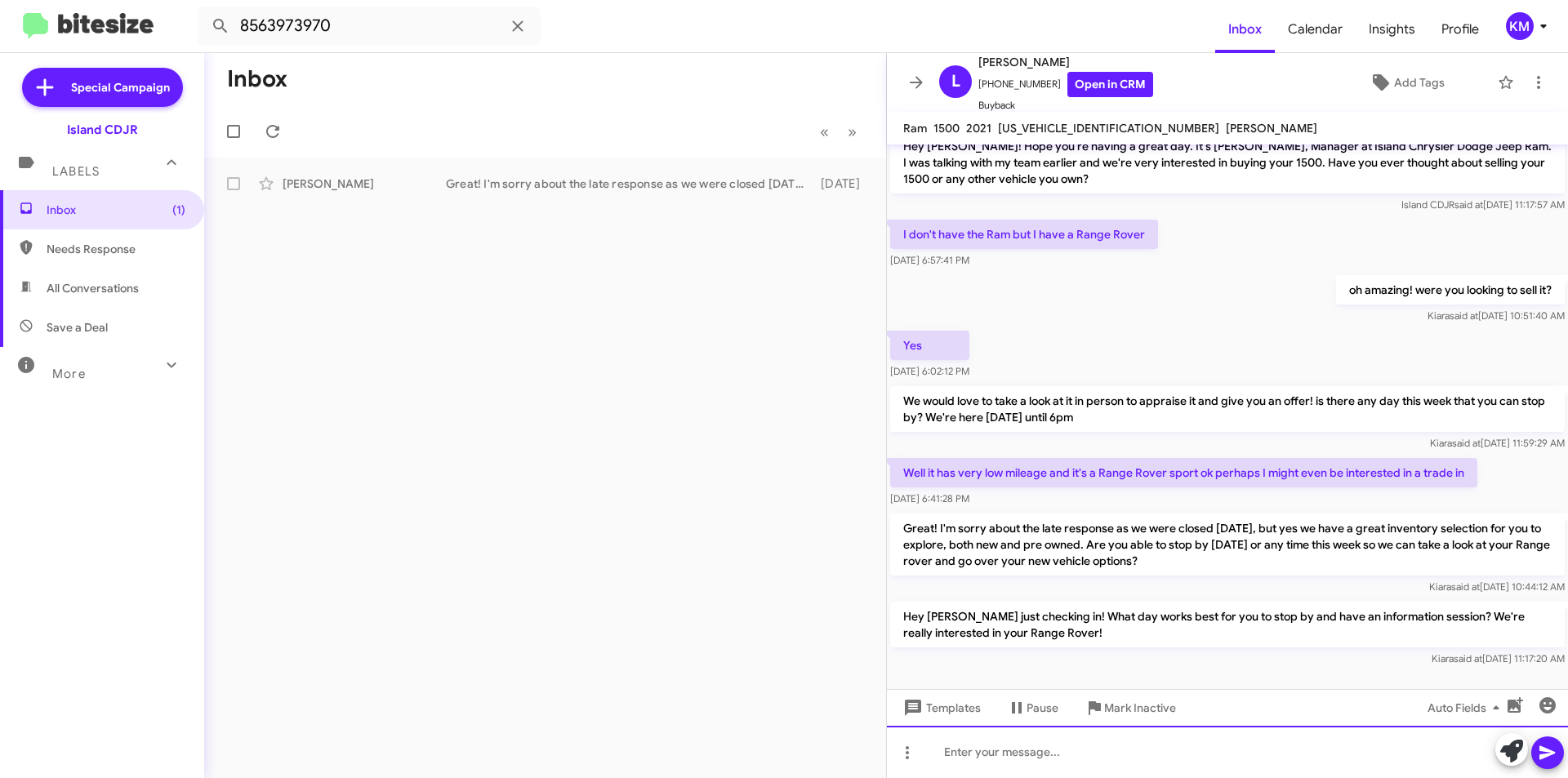
scroll to position [492, 0]
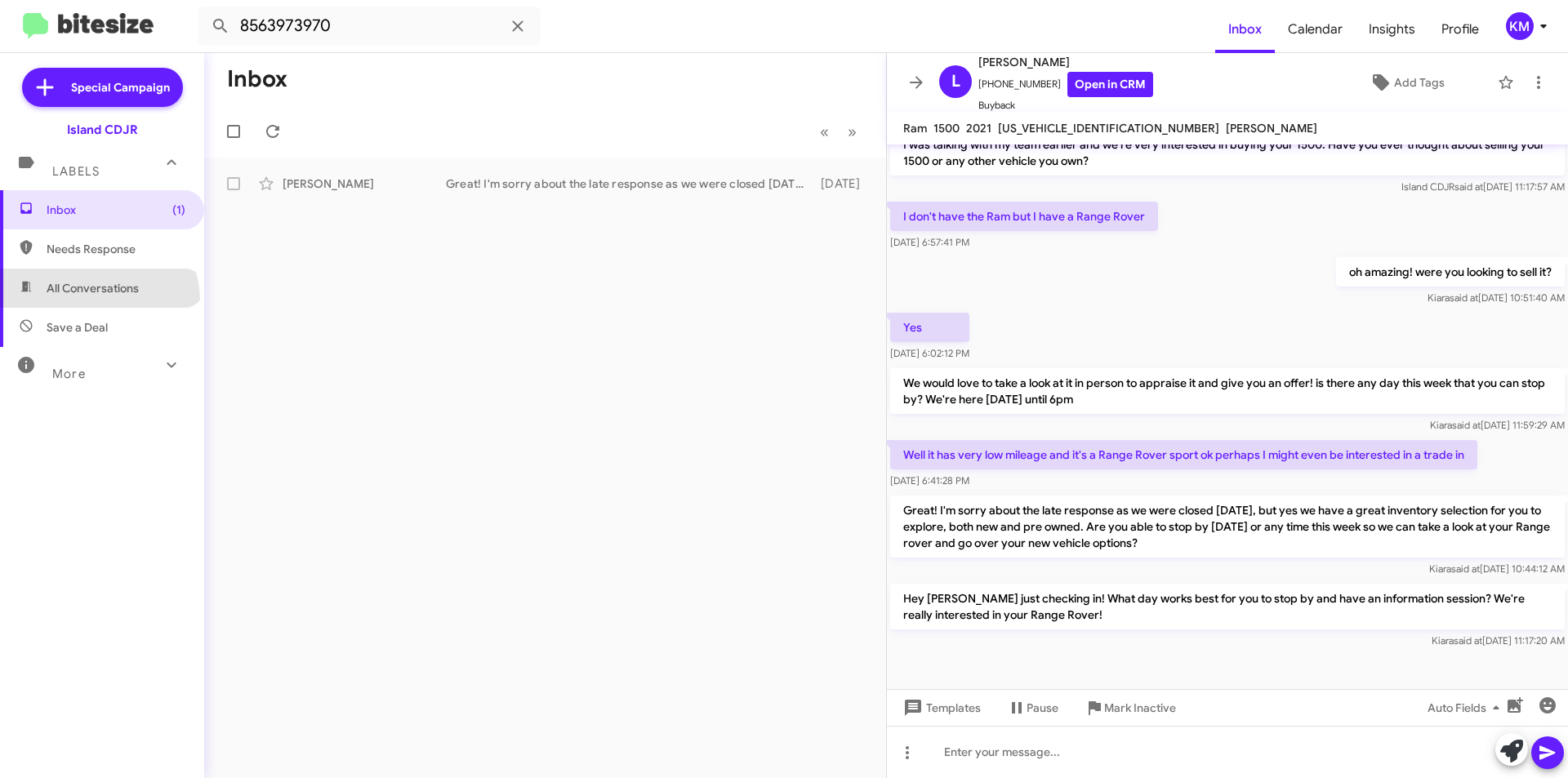
click at [97, 301] on span "All Conversations" at bounding box center [102, 288] width 204 height 39
type input "in:all-conversations"
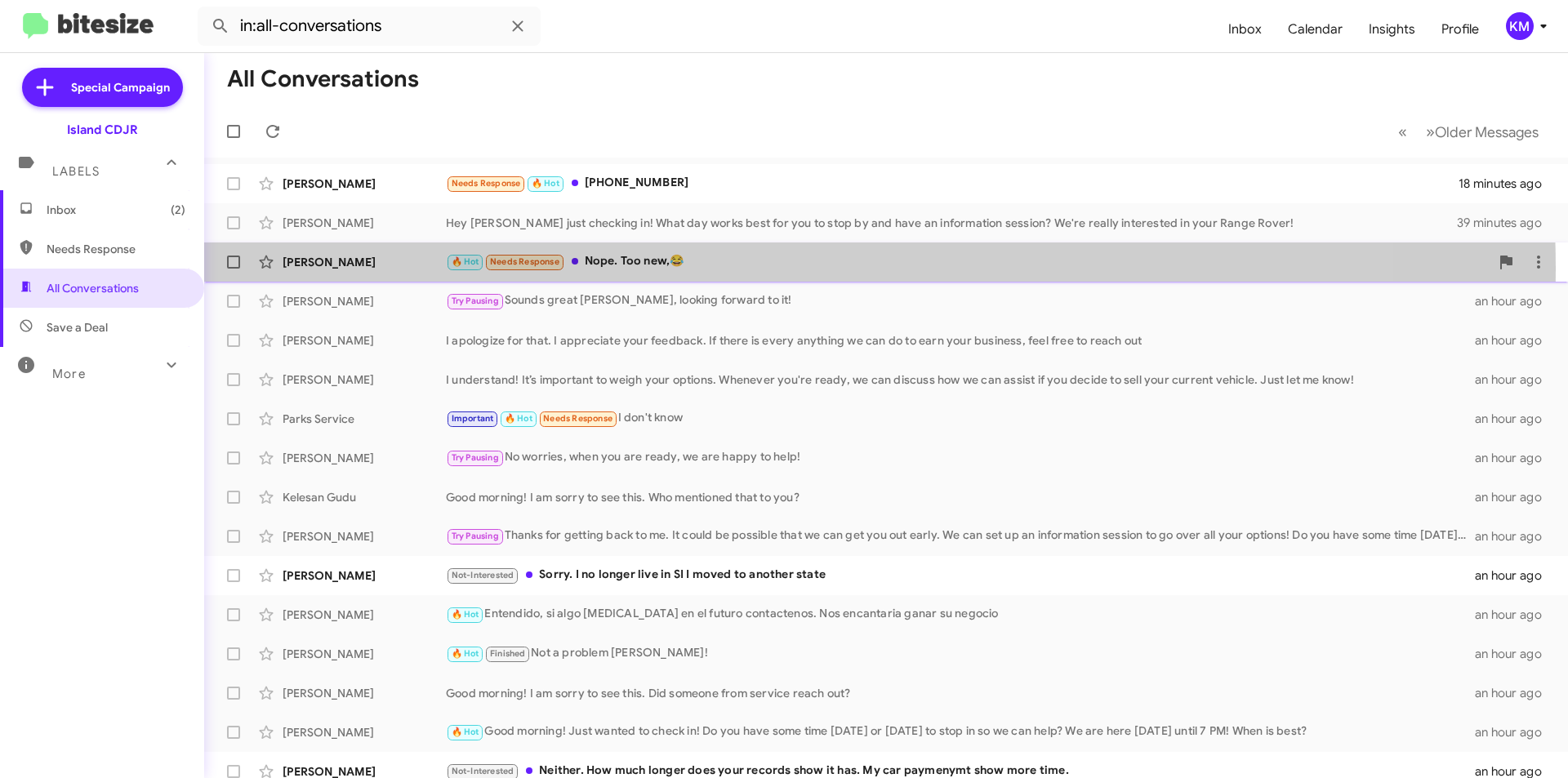
click at [748, 268] on div "🔥 Hot Needs Response Nope. Too new,😂" at bounding box center [968, 262] width 1044 height 19
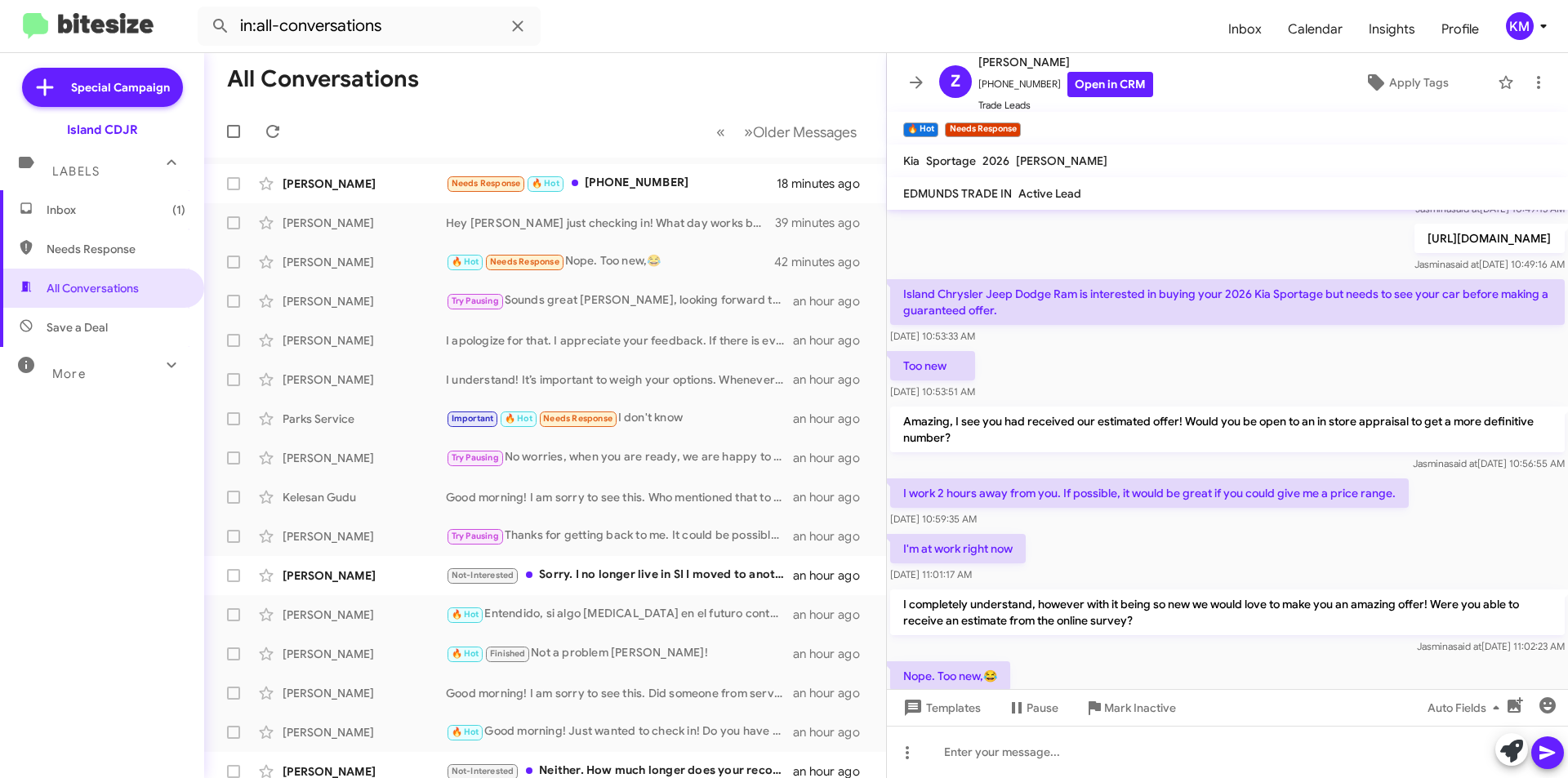
scroll to position [469, 0]
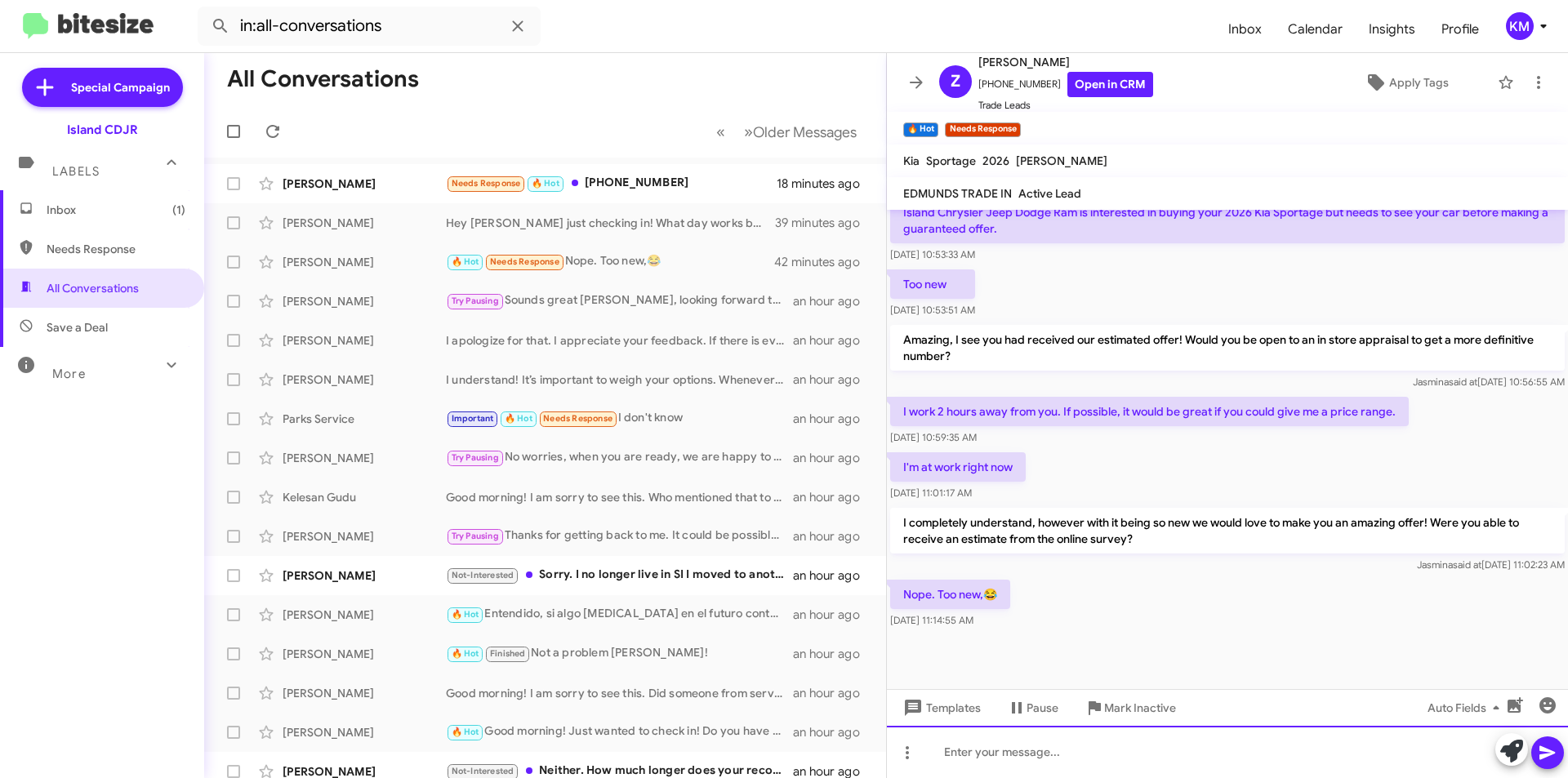
click at [1137, 769] on div at bounding box center [1228, 752] width 682 height 52
click at [1400, 755] on div "Yes unfortunately, since its so new the online survey might not register any va…" at bounding box center [1228, 752] width 682 height 52
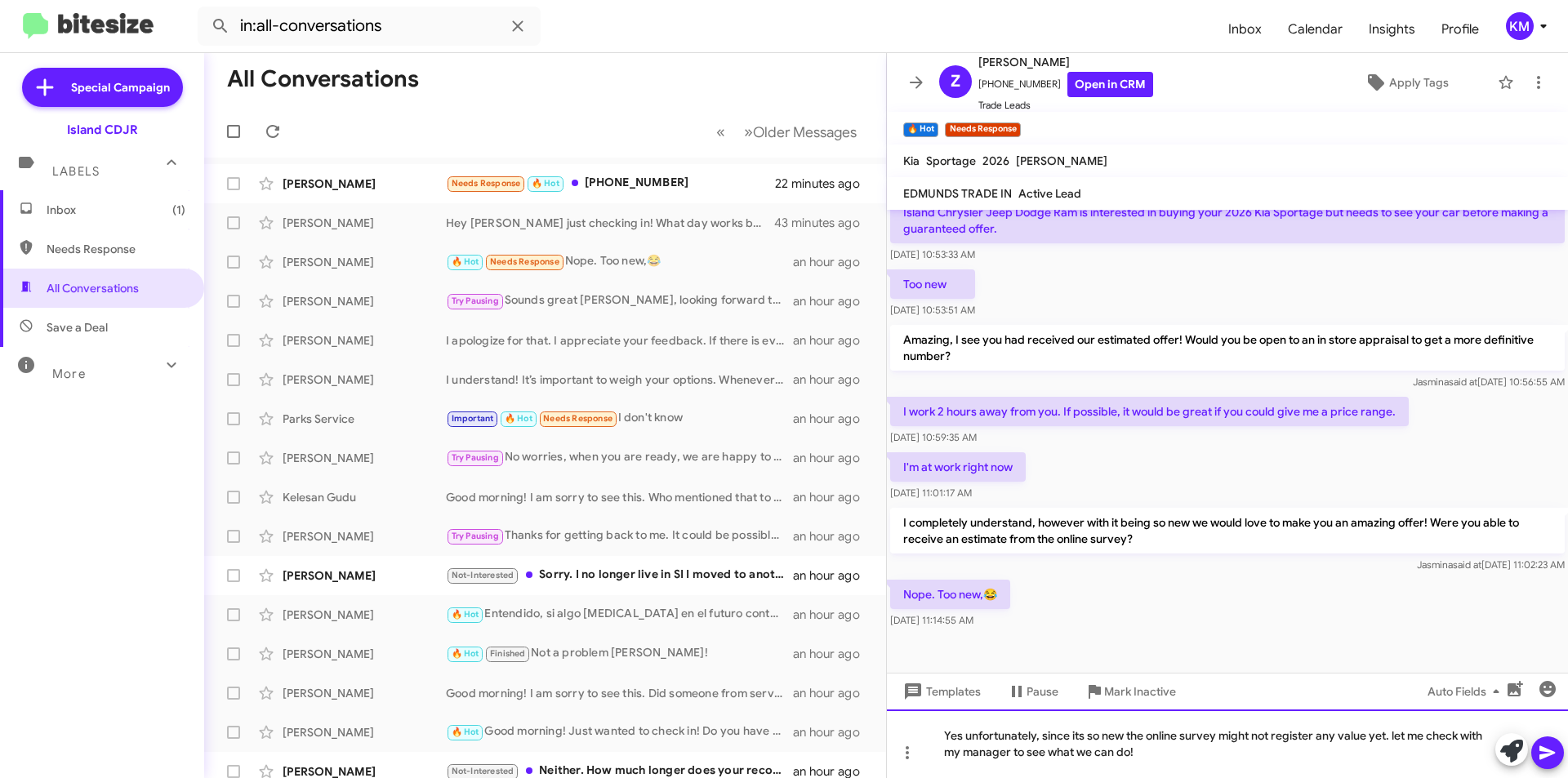
click at [1395, 739] on div "Yes unfortunately, since its so new the online survey might not register any va…" at bounding box center [1228, 744] width 682 height 69
click at [1544, 746] on icon at bounding box center [1548, 753] width 20 height 20
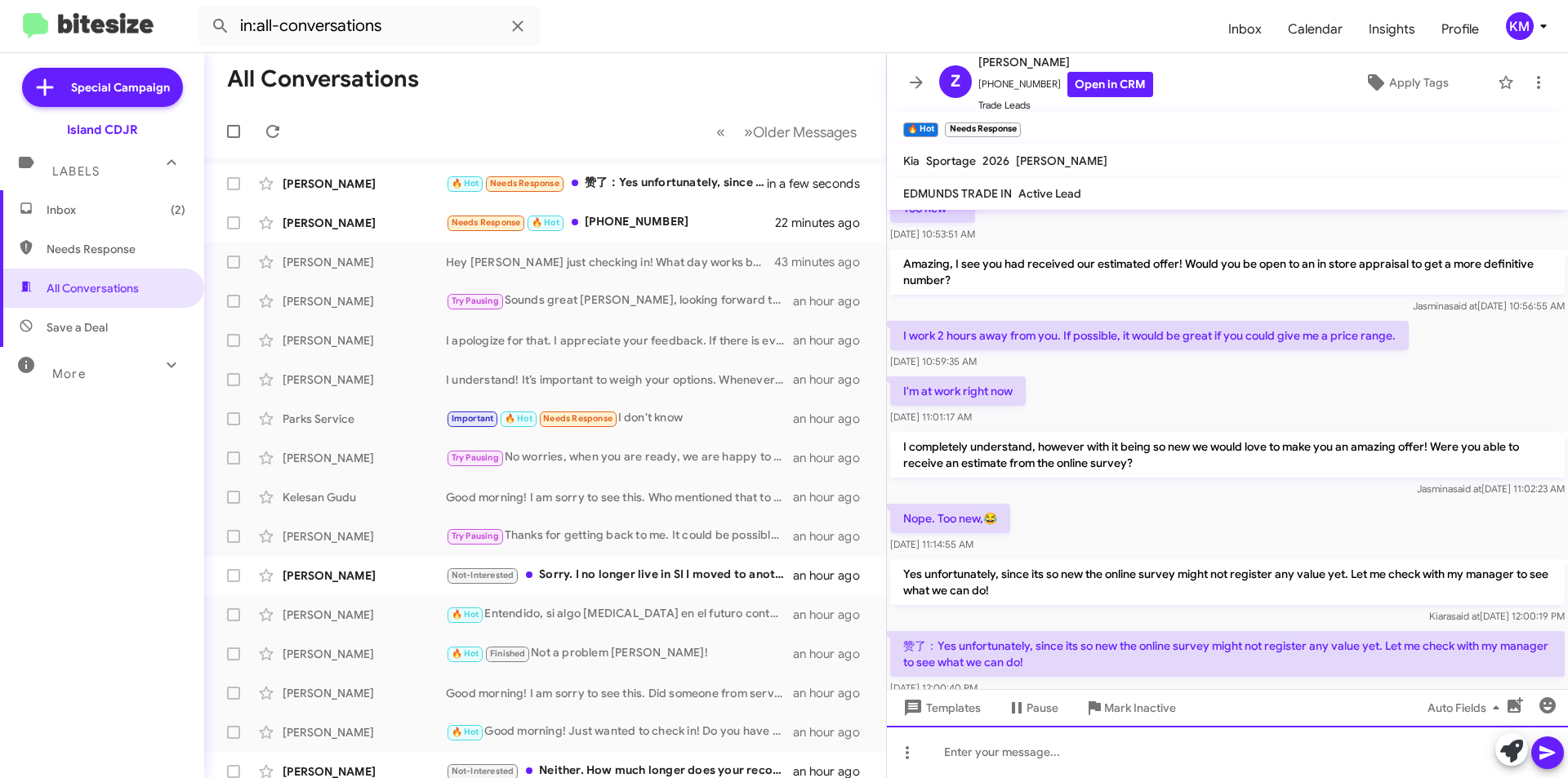
scroll to position [0, 0]
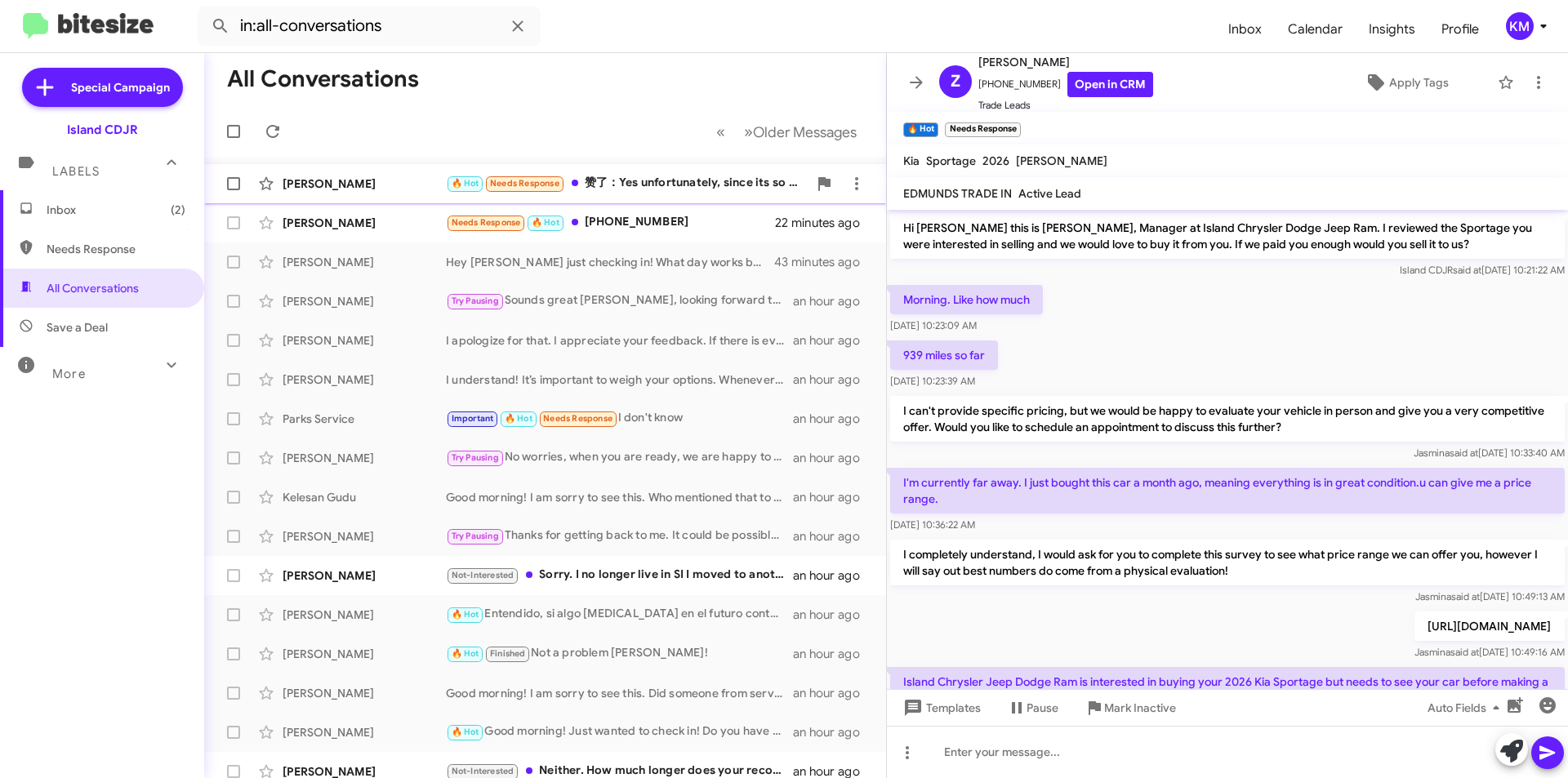
click at [645, 188] on div "🔥 Hot Needs Response 赞了：Yes unfortunately, since its so new the online survey m…" at bounding box center [626, 183] width 362 height 19
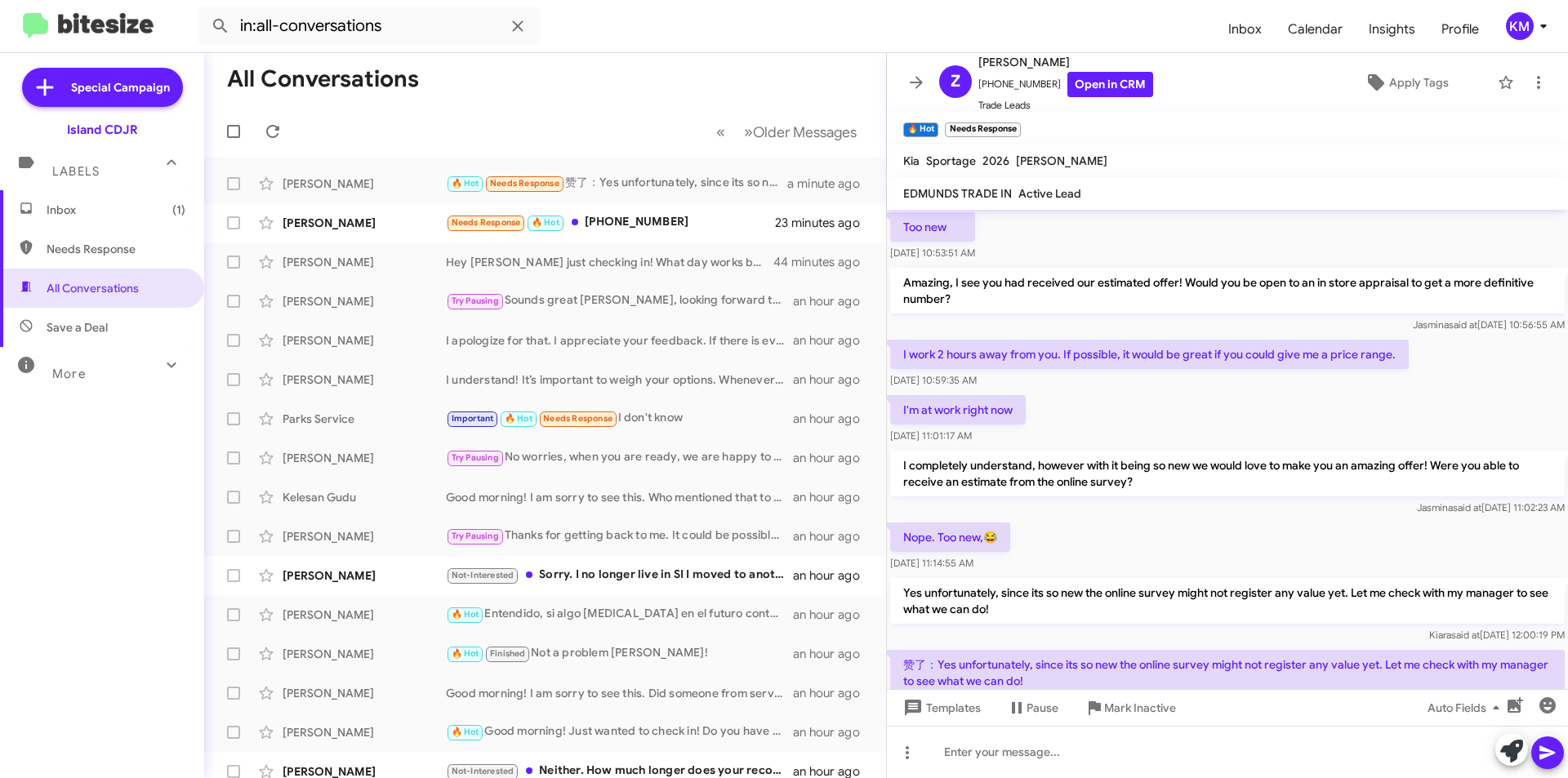
scroll to position [622, 0]
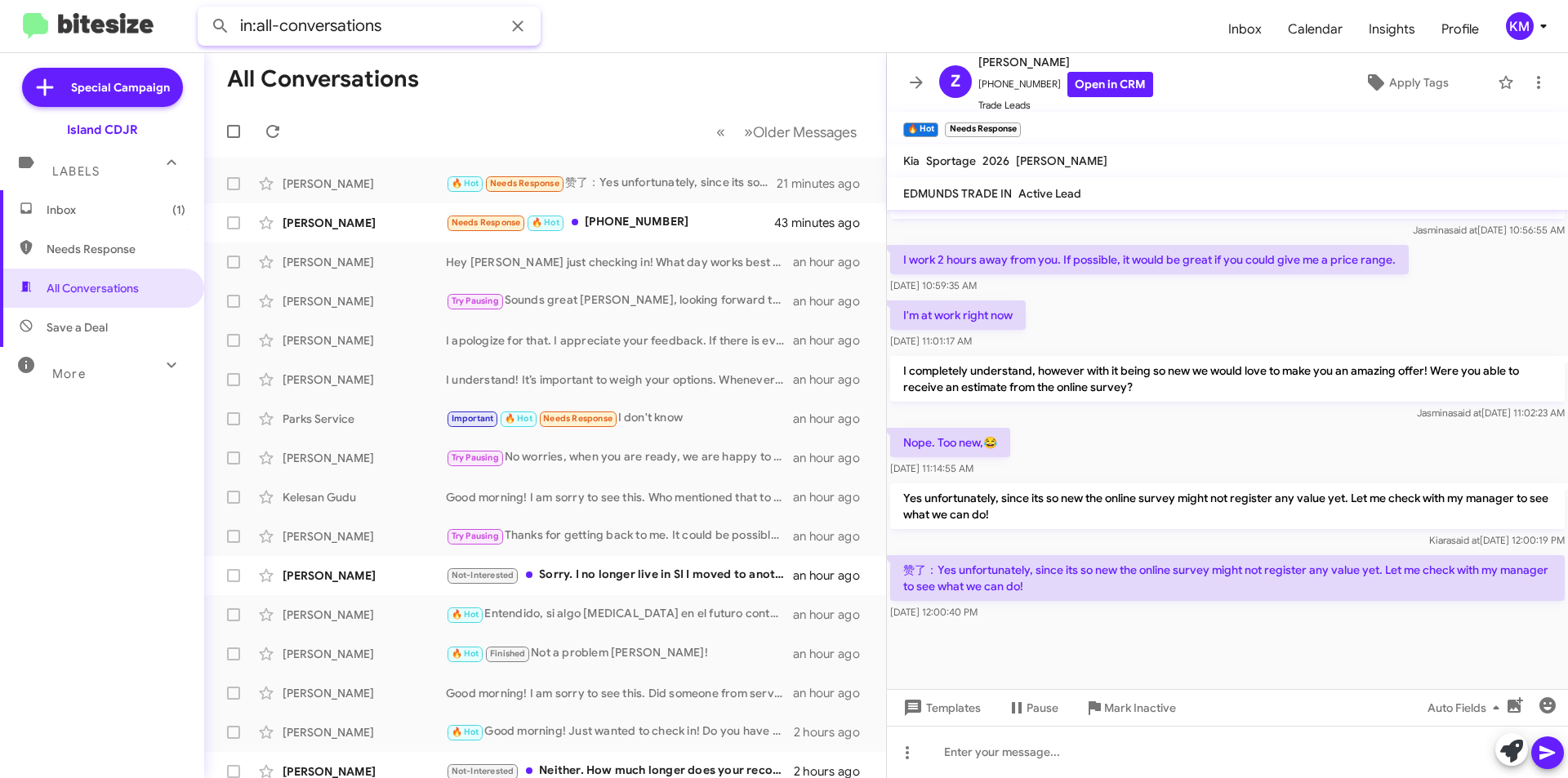
click at [391, 27] on input "in:all-conversations" at bounding box center [369, 25] width 343 height 39
paste input "[PHONE_NUMBER]"
click at [313, 28] on input "[PHONE_NUMBER]" at bounding box center [369, 25] width 343 height 39
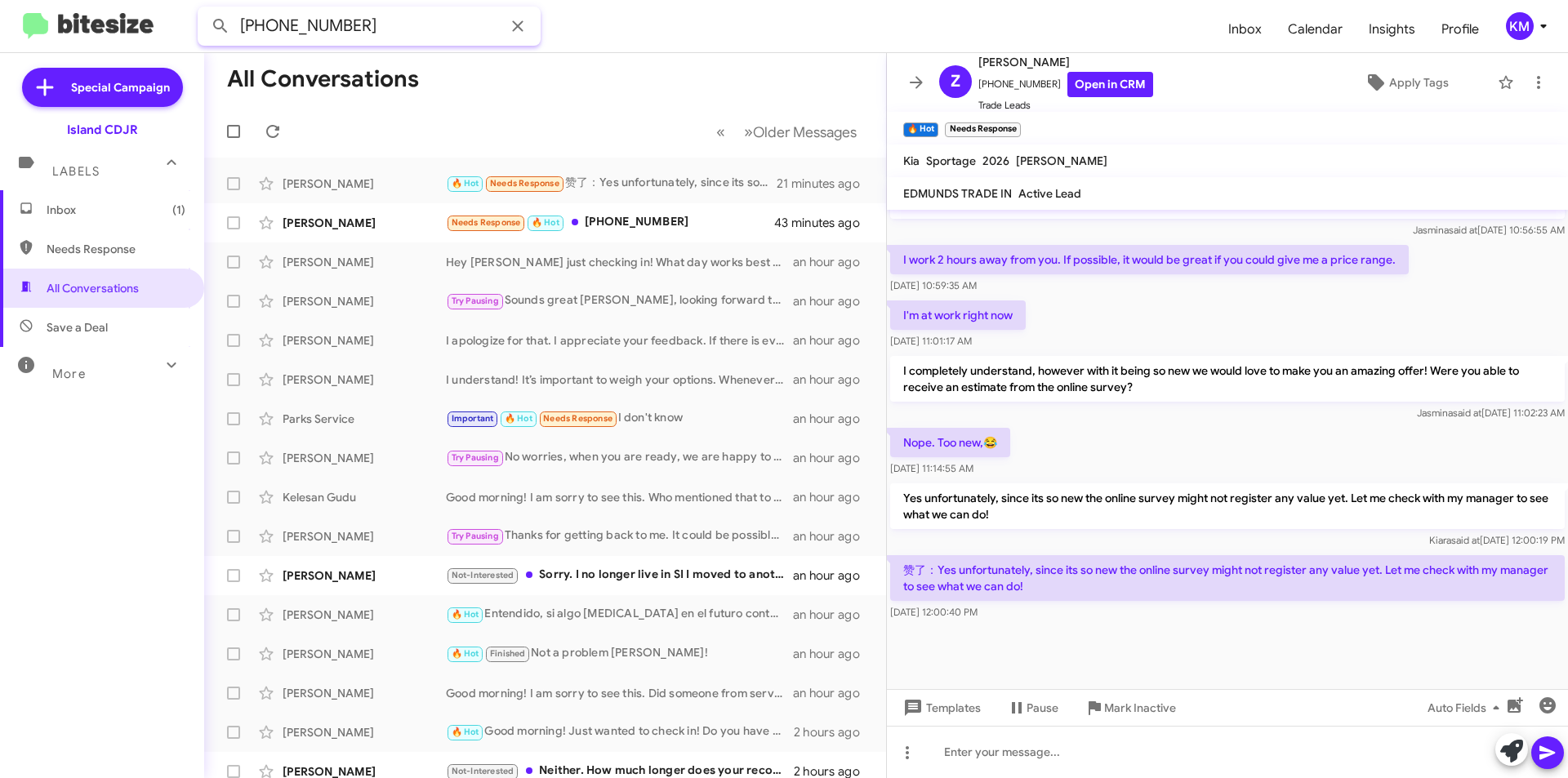
click at [283, 28] on input "[PHONE_NUMBER]" at bounding box center [369, 25] width 343 height 39
click at [245, 22] on input "(6468953649" at bounding box center [369, 25] width 343 height 39
click at [218, 28] on icon at bounding box center [219, 25] width 14 height 14
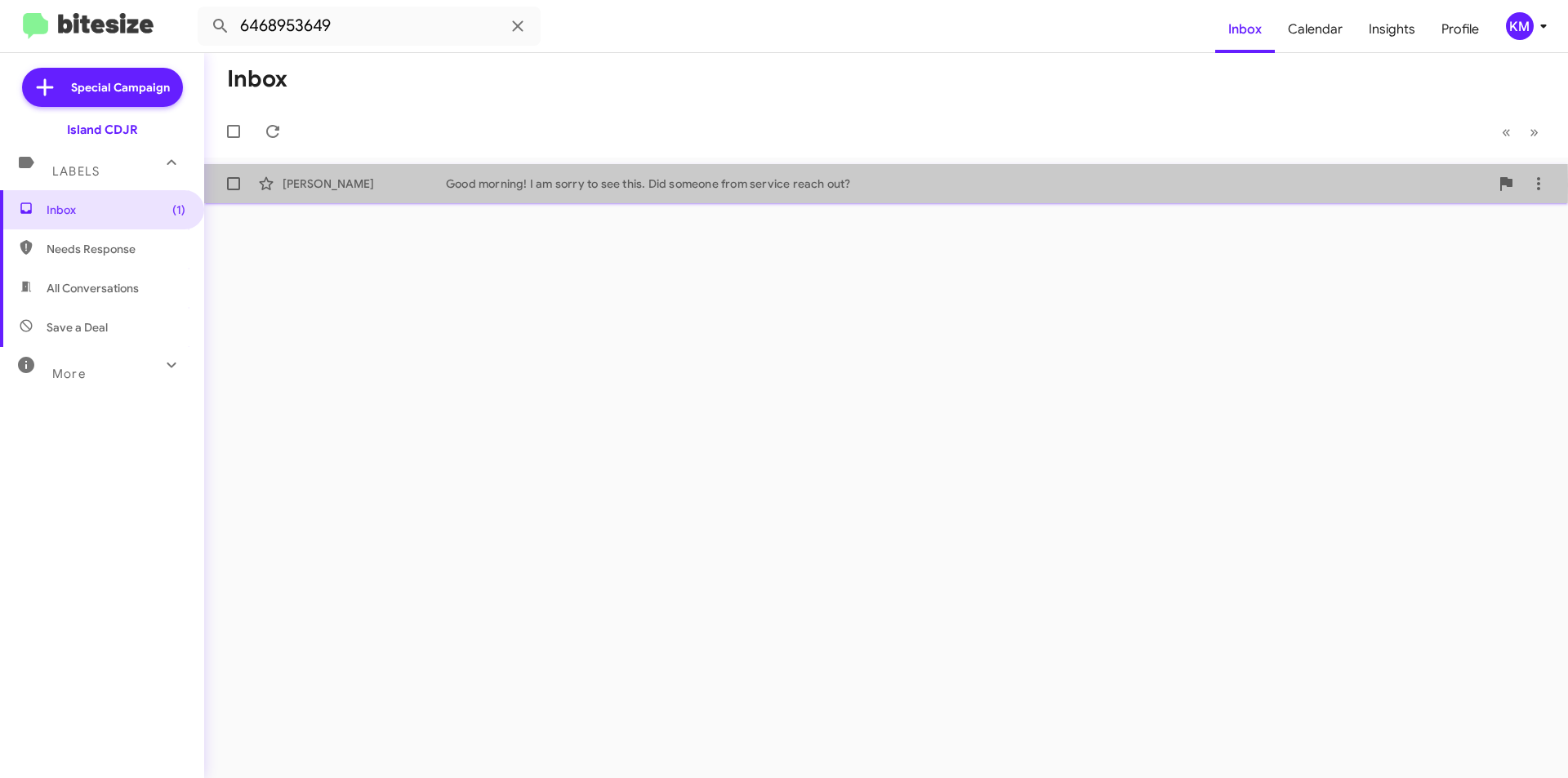
click at [561, 185] on div "Good morning! I am sorry to see this. Did someone from service reach out?" at bounding box center [968, 184] width 1044 height 16
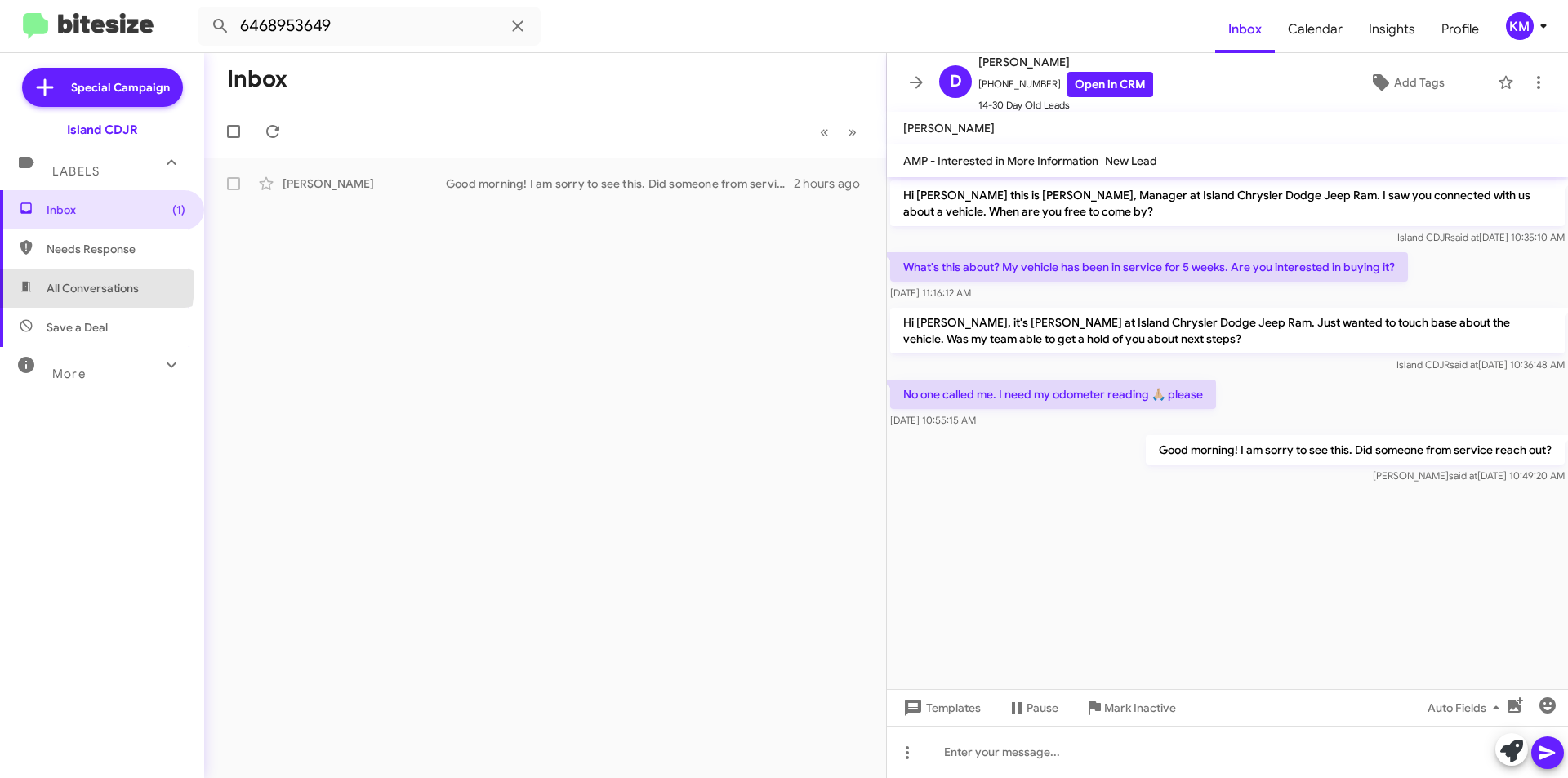
click at [76, 285] on span "All Conversations" at bounding box center [93, 288] width 92 height 16
type input "in:all-conversations"
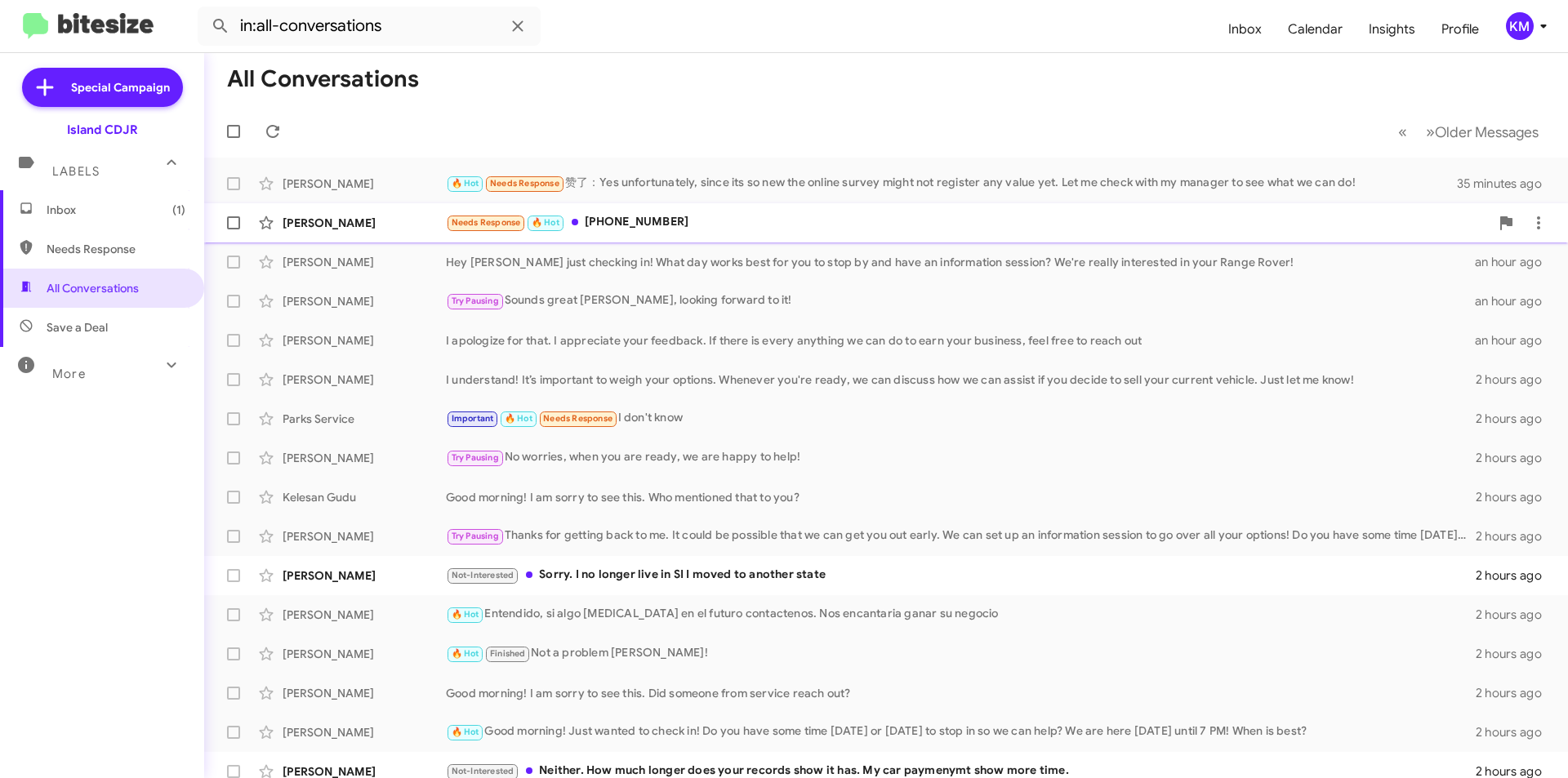
click at [726, 221] on div "Needs Response 🔥 Hot [PHONE_NUMBER]" at bounding box center [968, 222] width 1044 height 19
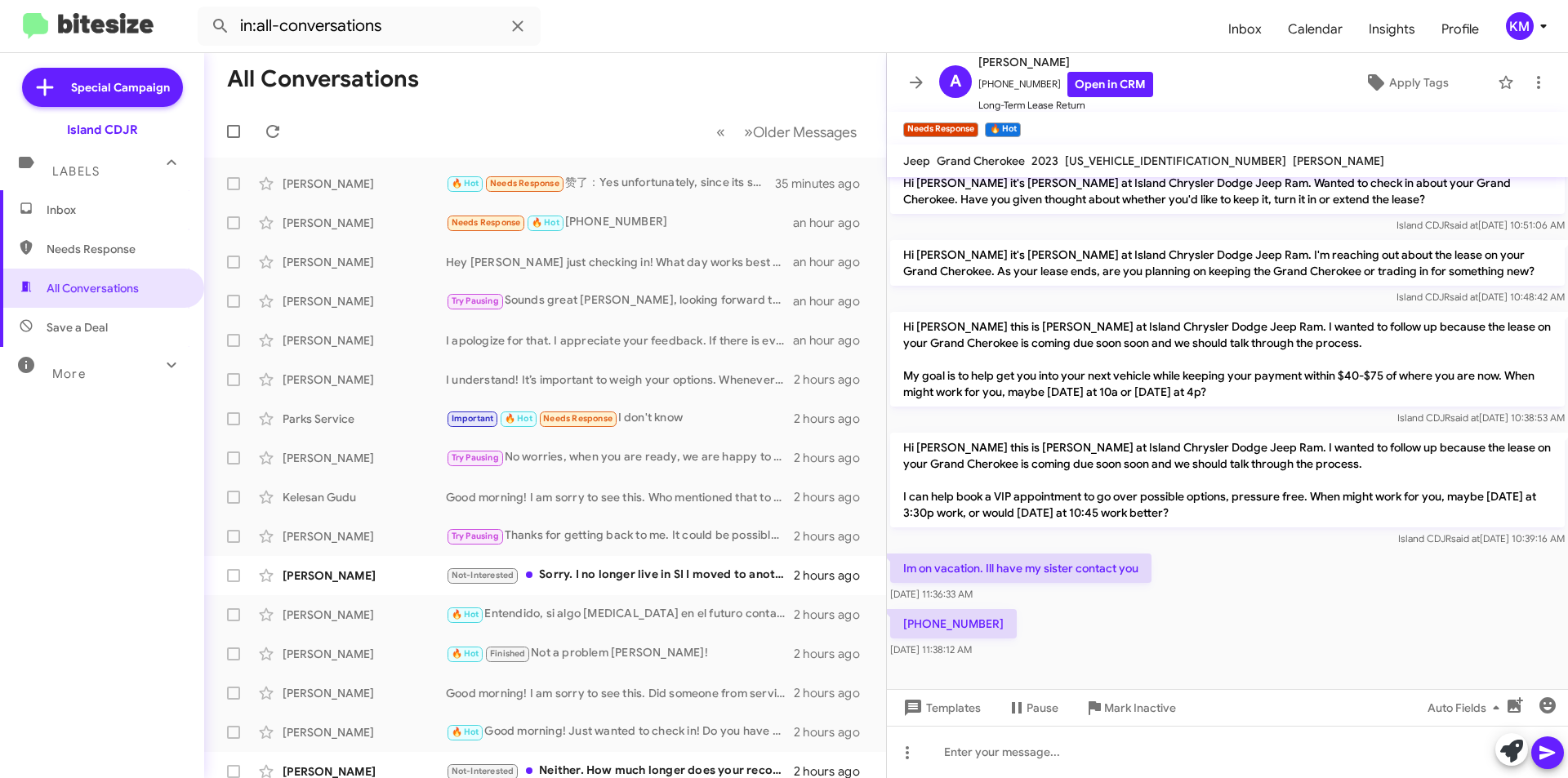
scroll to position [1481, 0]
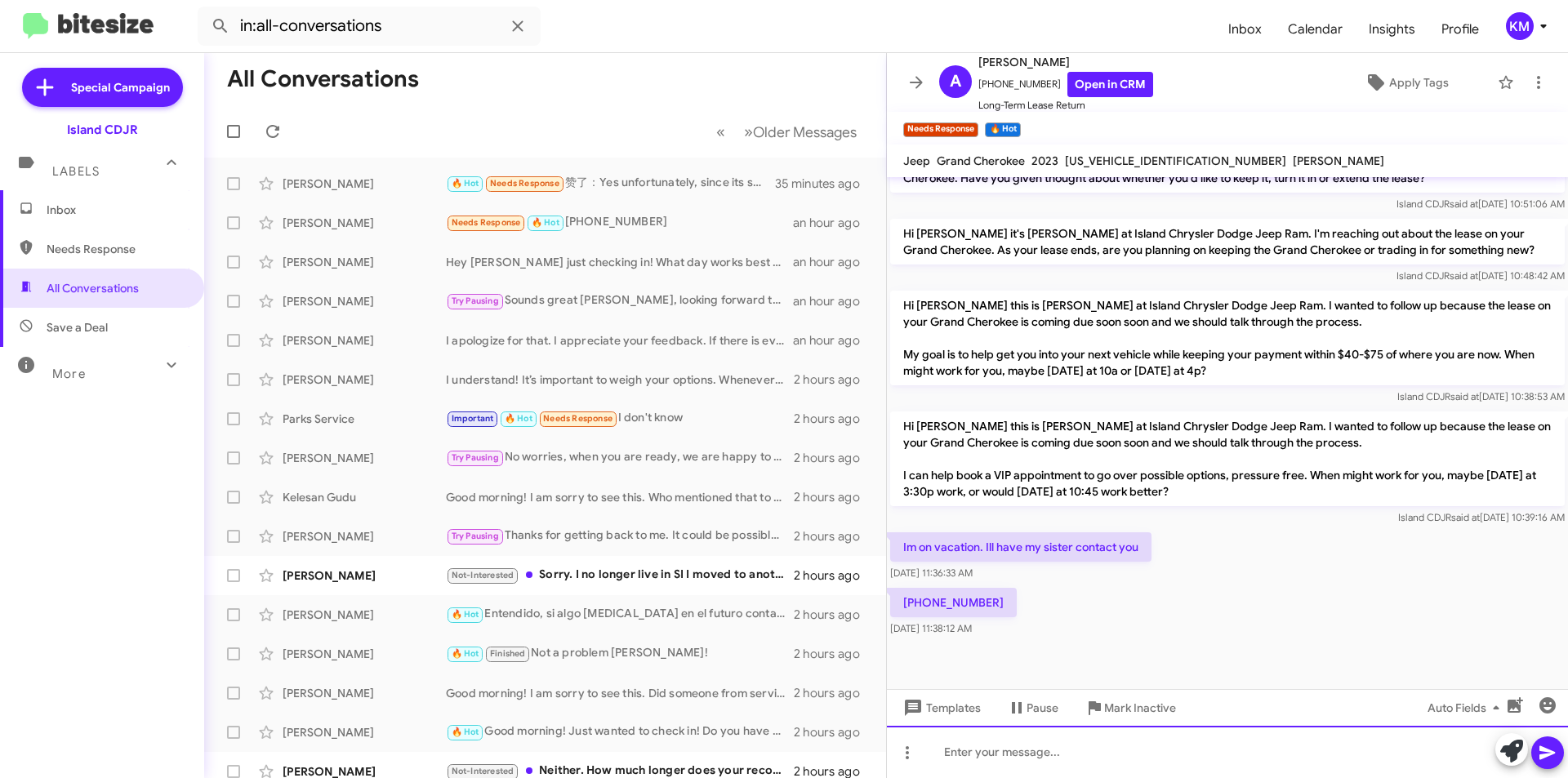
click at [1135, 762] on div at bounding box center [1228, 752] width 682 height 52
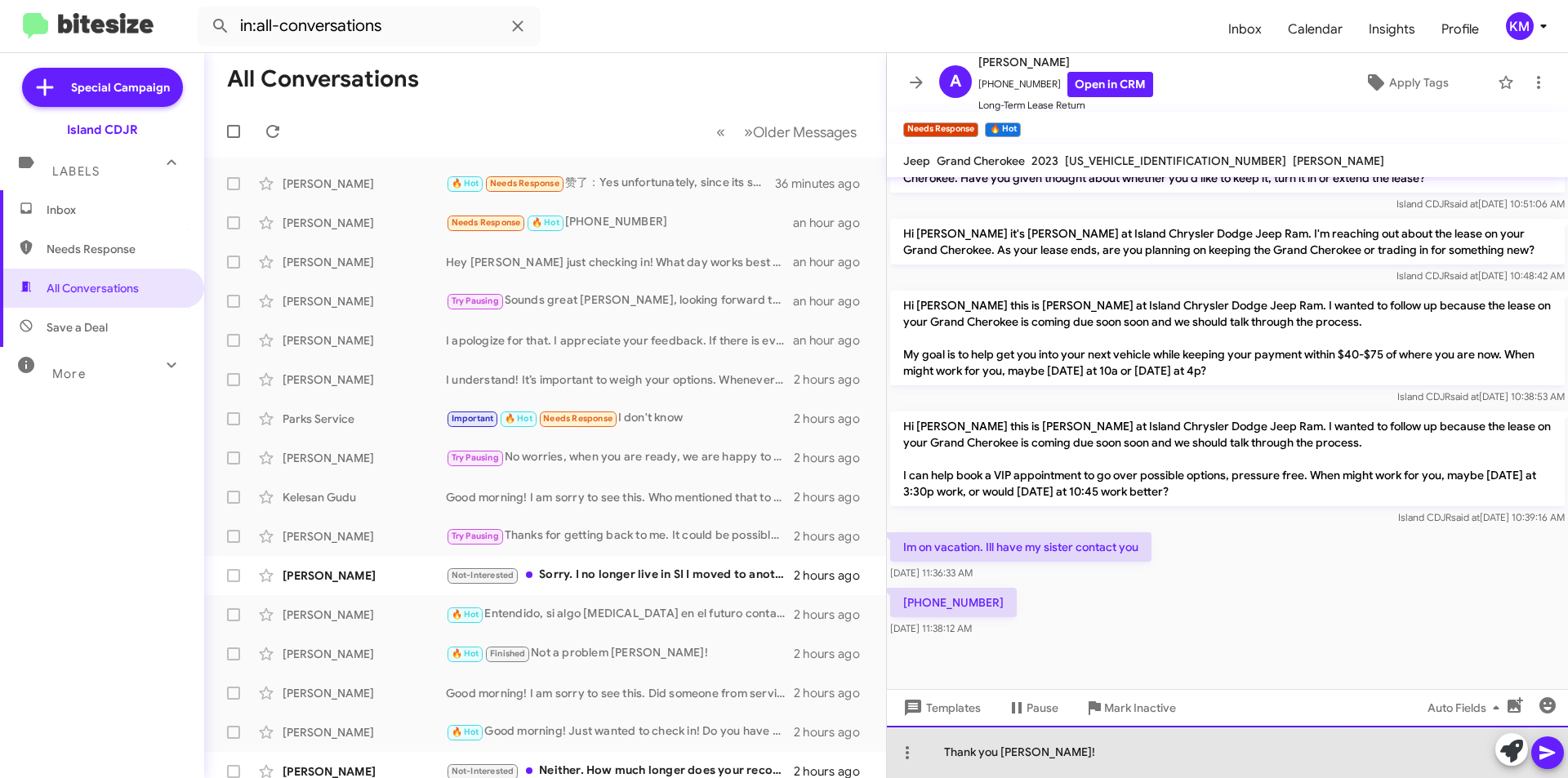
click at [1147, 759] on div "Thank you [PERSON_NAME]!" at bounding box center [1228, 752] width 682 height 52
click at [1424, 757] on div "Thank you [PERSON_NAME]! we can also reach out another time when you are back f…" at bounding box center [1228, 752] width 682 height 52
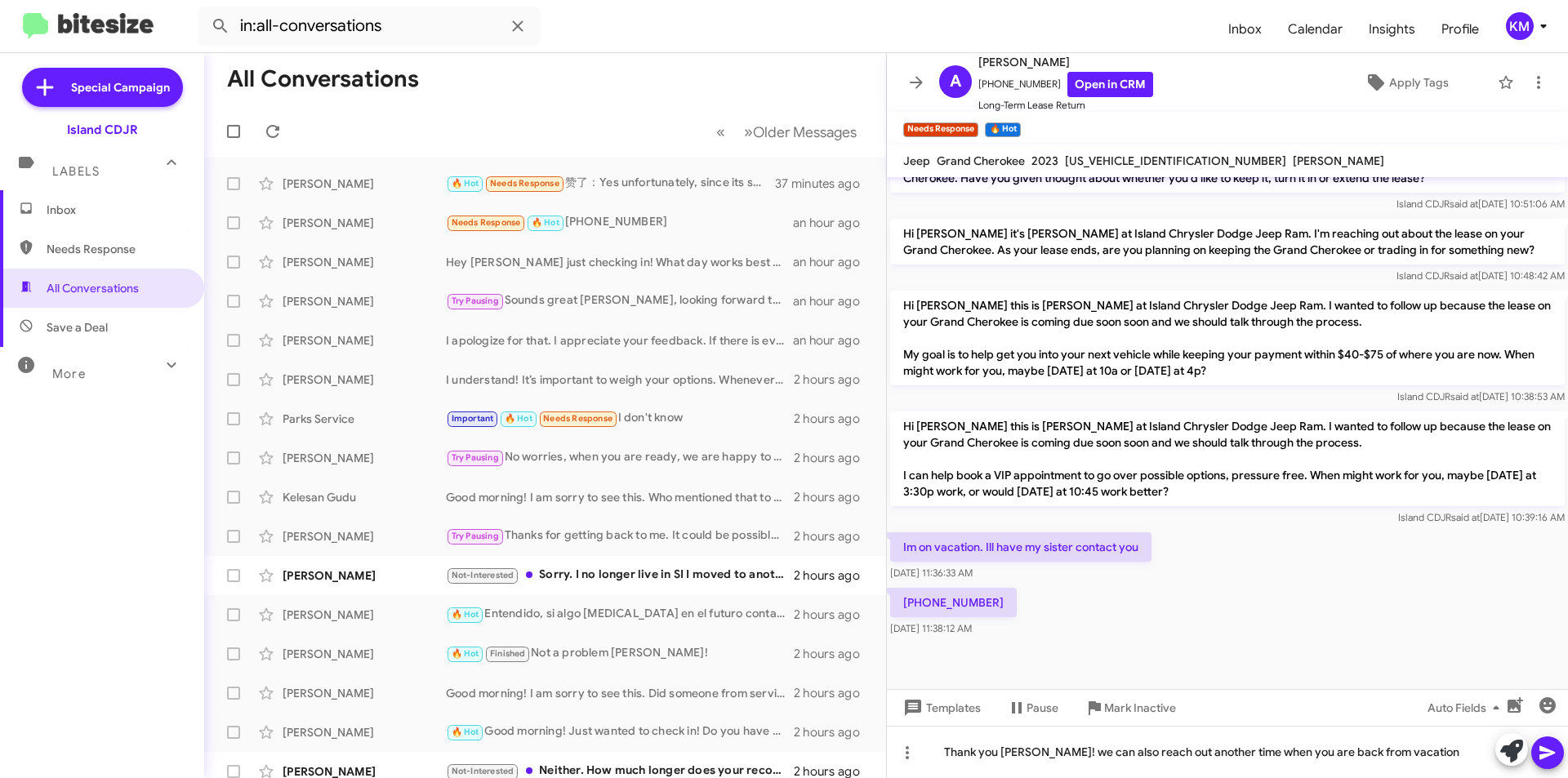
click at [1550, 754] on icon at bounding box center [1547, 753] width 15 height 14
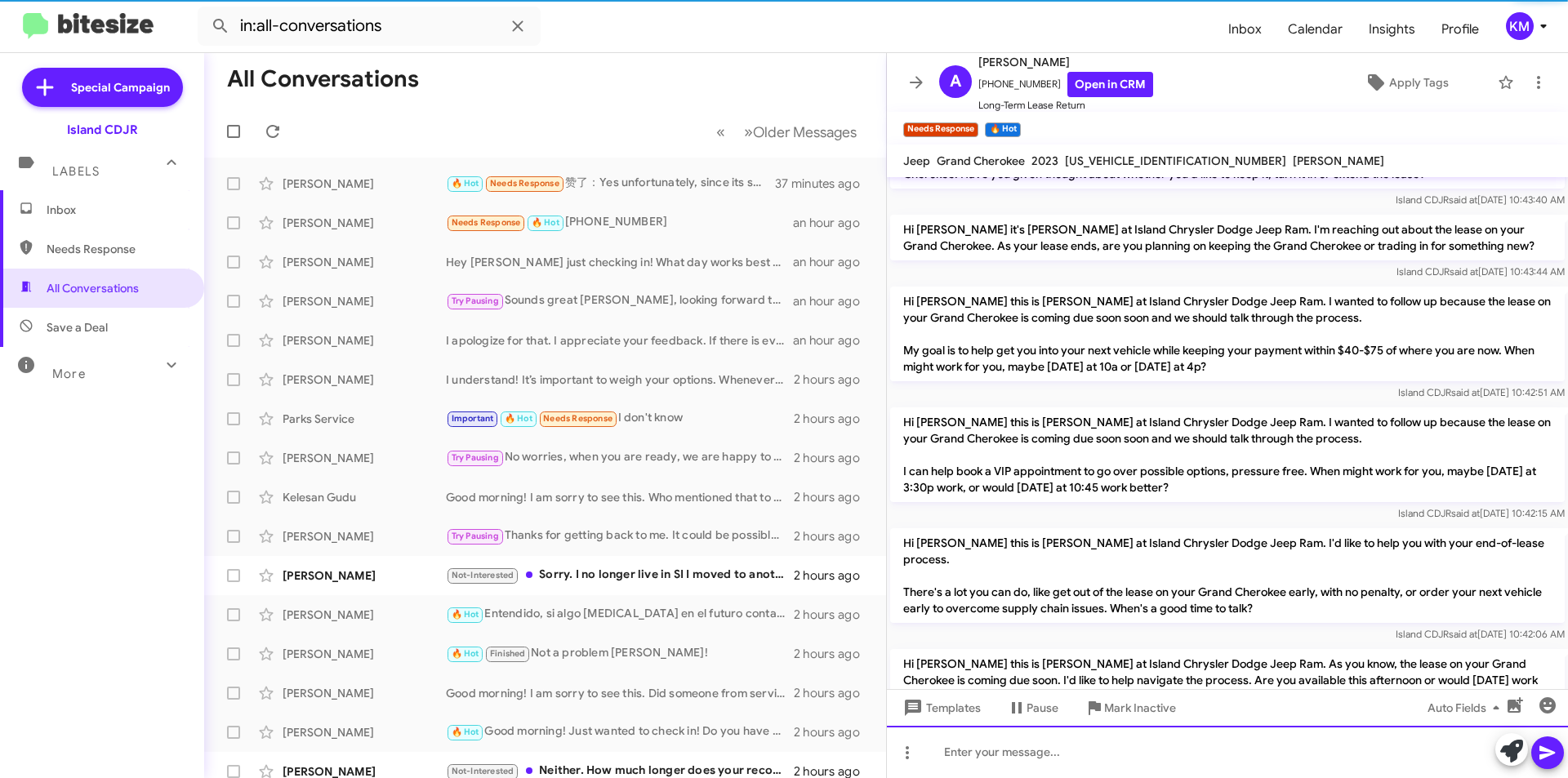
scroll to position [0, 0]
